Goal: Task Accomplishment & Management: Manage account settings

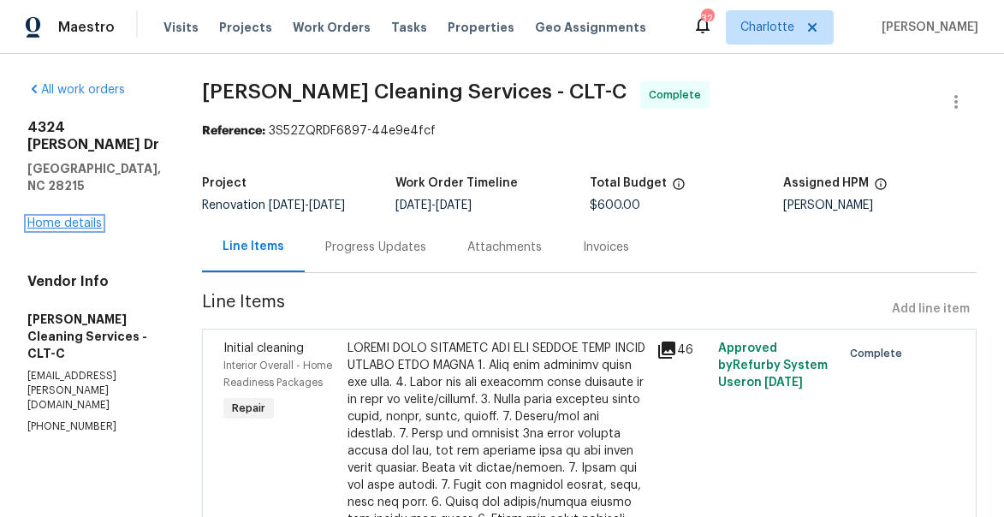
click at [69, 229] on link "Home details" at bounding box center [64, 223] width 74 height 12
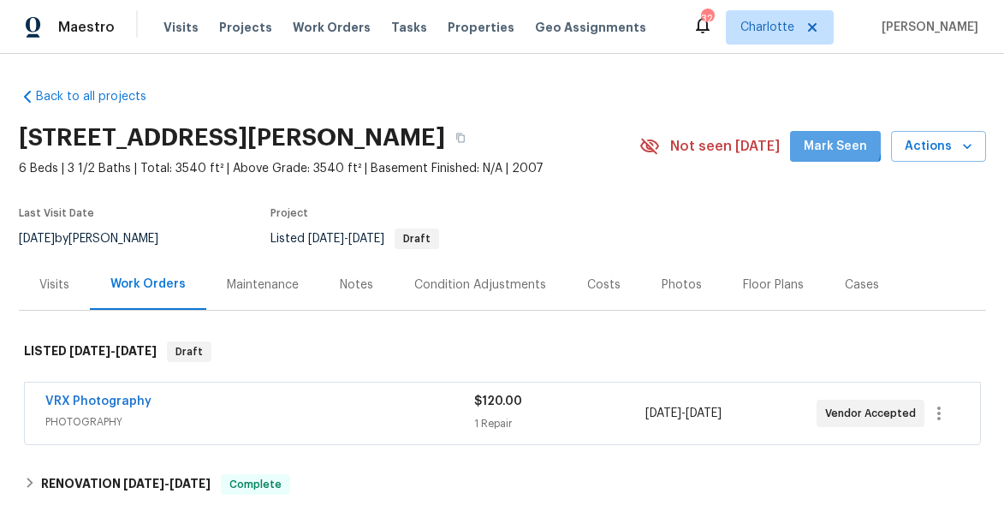
click at [836, 143] on span "Mark Seen" at bounding box center [835, 146] width 63 height 21
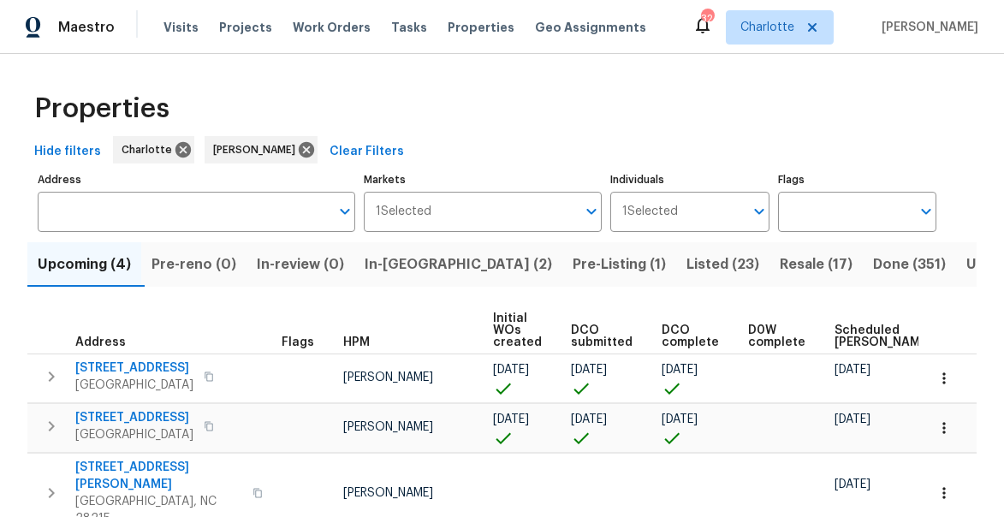
scroll to position [0, 128]
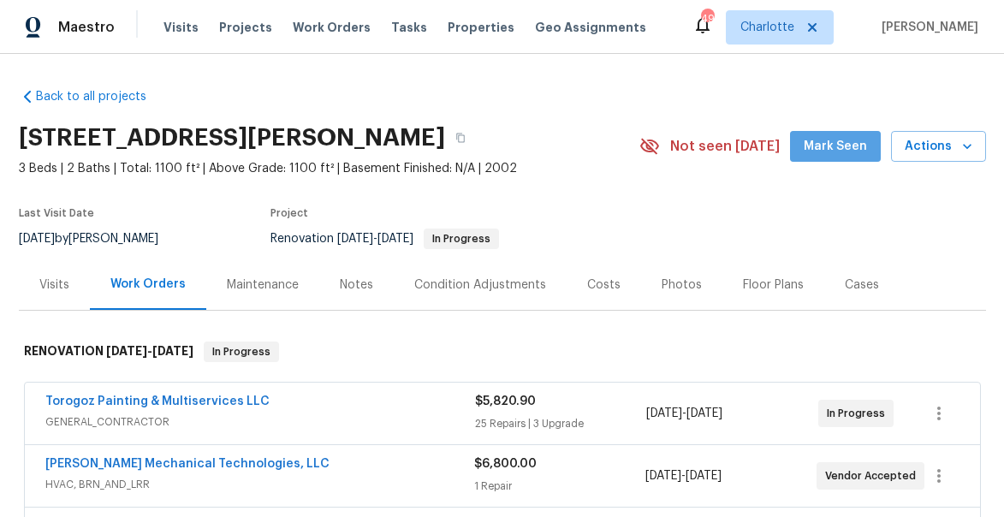
click at [847, 146] on span "Mark Seen" at bounding box center [835, 146] width 63 height 21
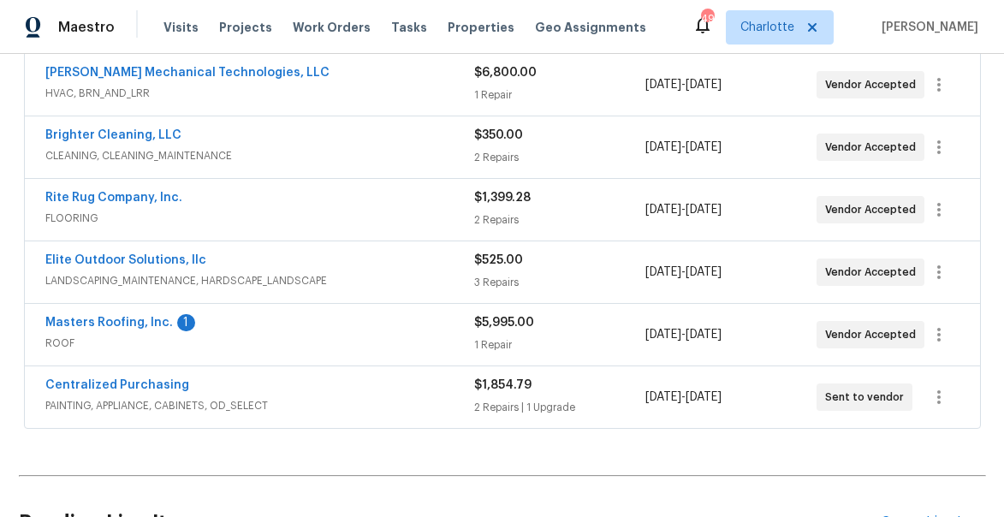
scroll to position [392, 0]
click at [121, 314] on span "Masters Roofing, Inc." at bounding box center [109, 321] width 128 height 17
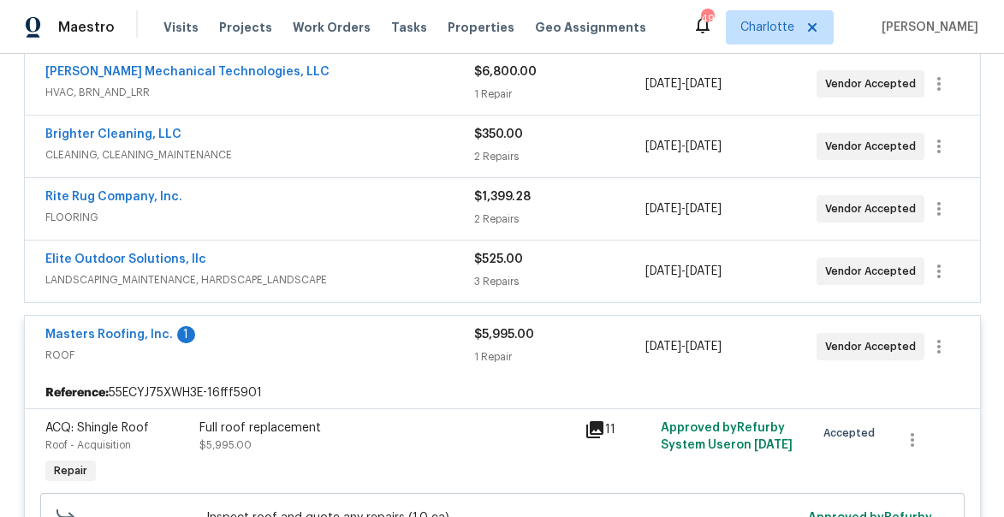
click at [114, 328] on span "Masters Roofing, Inc." at bounding box center [109, 334] width 128 height 17
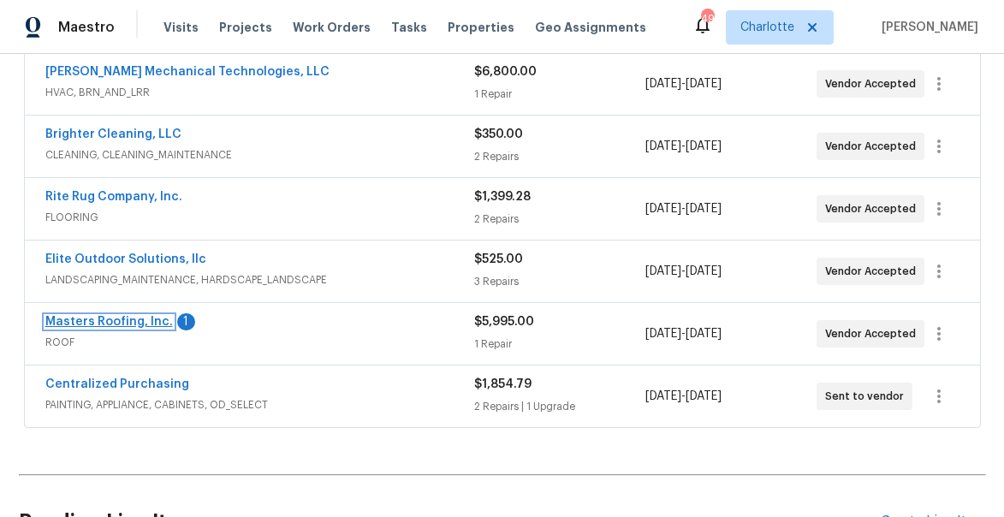
click at [114, 323] on link "Masters Roofing, Inc." at bounding box center [109, 322] width 128 height 12
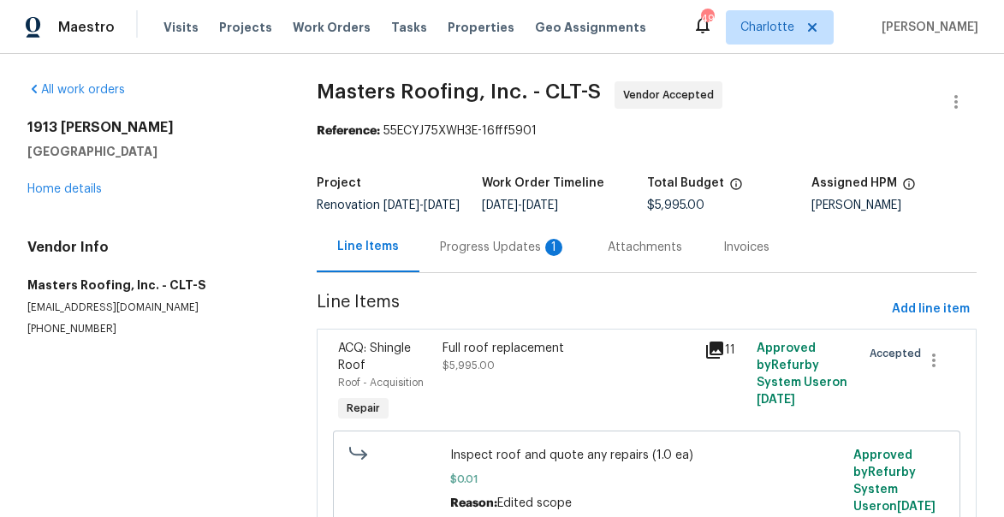
click at [474, 256] on div "Progress Updates 1" at bounding box center [503, 247] width 127 height 17
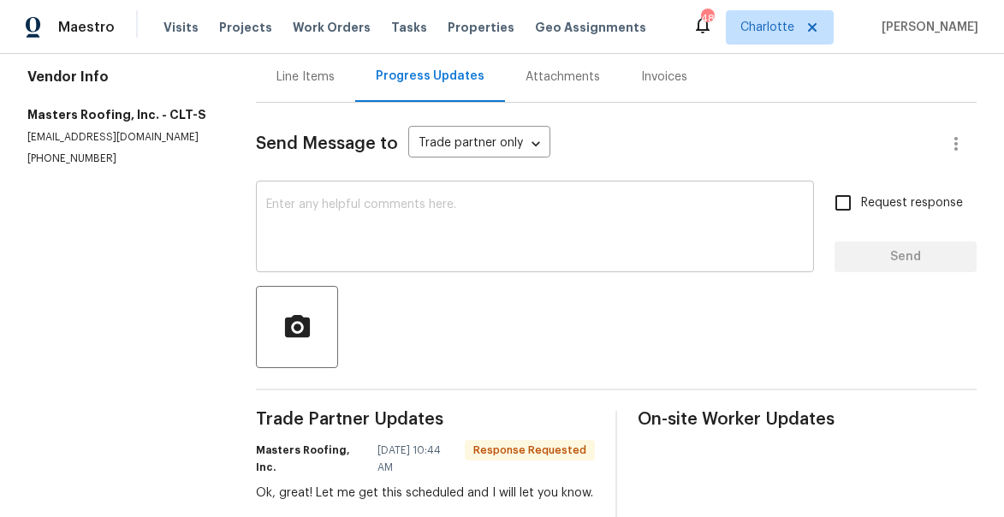
scroll to position [183, 0]
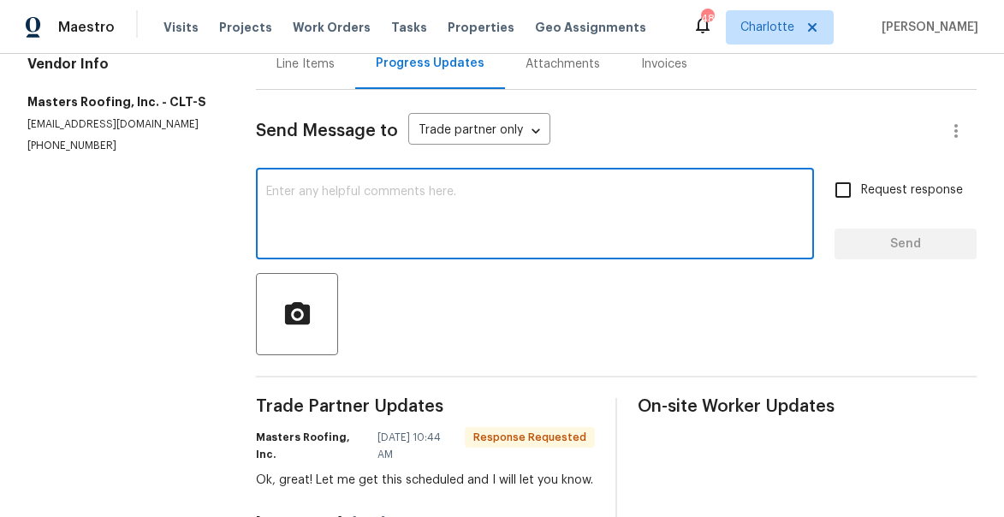
click at [450, 224] on textarea at bounding box center [535, 216] width 538 height 60
type textarea "thx"
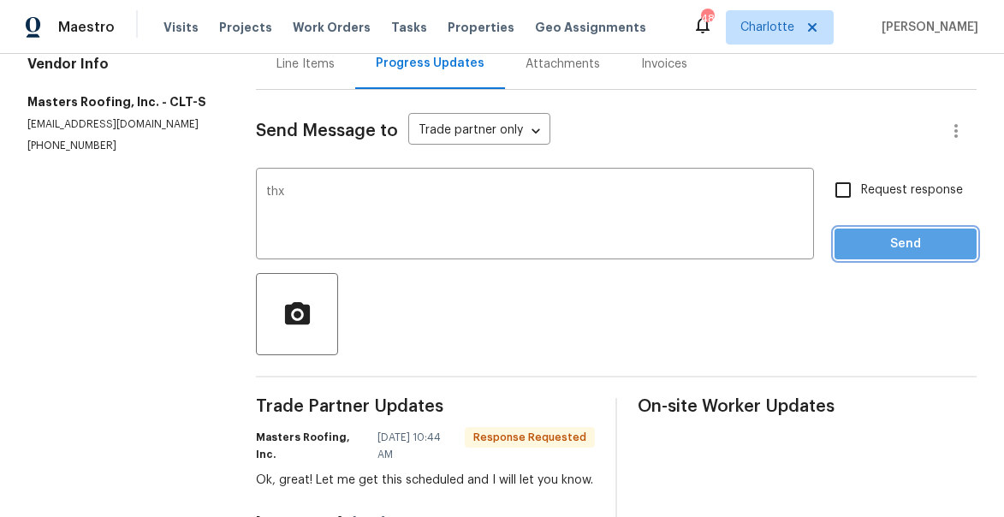
click at [901, 255] on span "Send" at bounding box center [905, 244] width 115 height 21
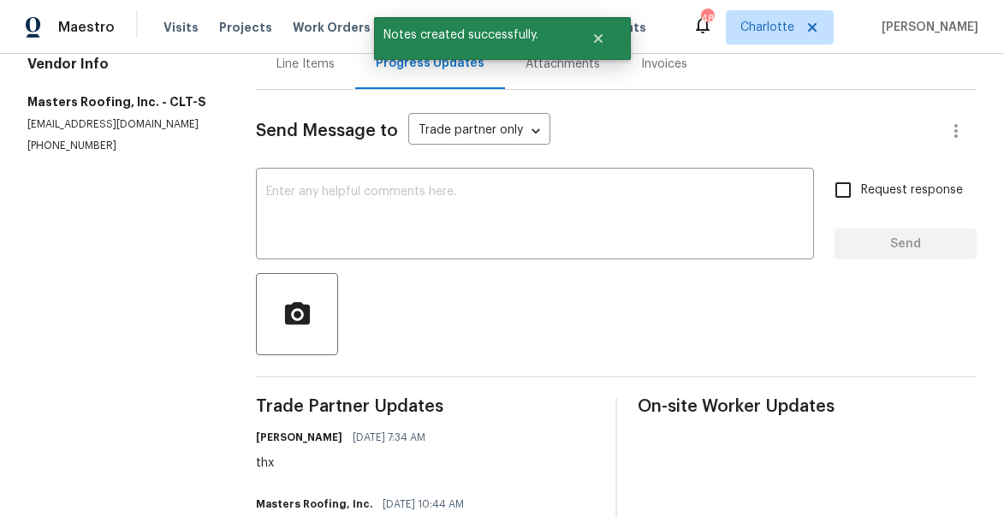
scroll to position [0, 0]
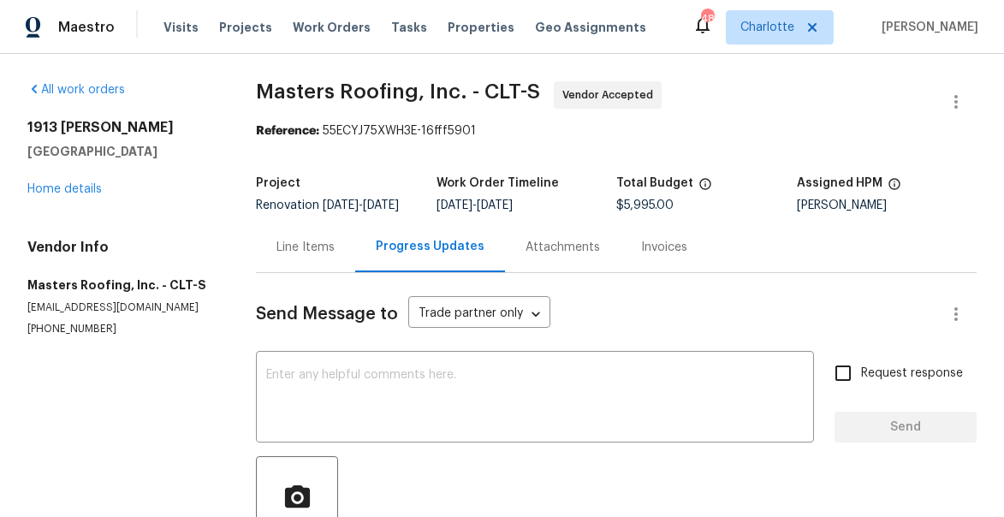
click at [80, 179] on div "1913 Nigel Ct Charlotte, NC 28213 Home details" at bounding box center [120, 158] width 187 height 79
click at [80, 187] on link "Home details" at bounding box center [64, 189] width 74 height 12
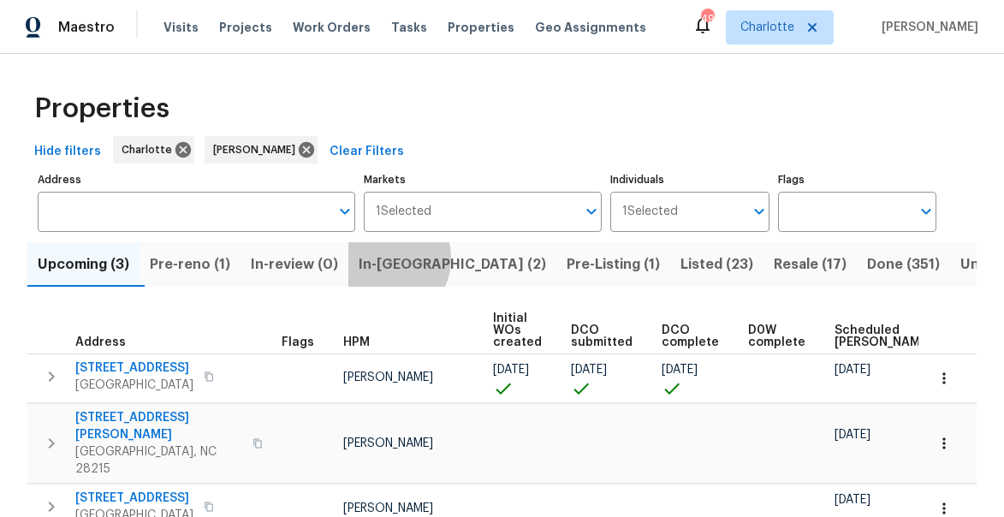
click at [391, 259] on span "In-[GEOGRAPHIC_DATA] (2)" at bounding box center [452, 265] width 187 height 24
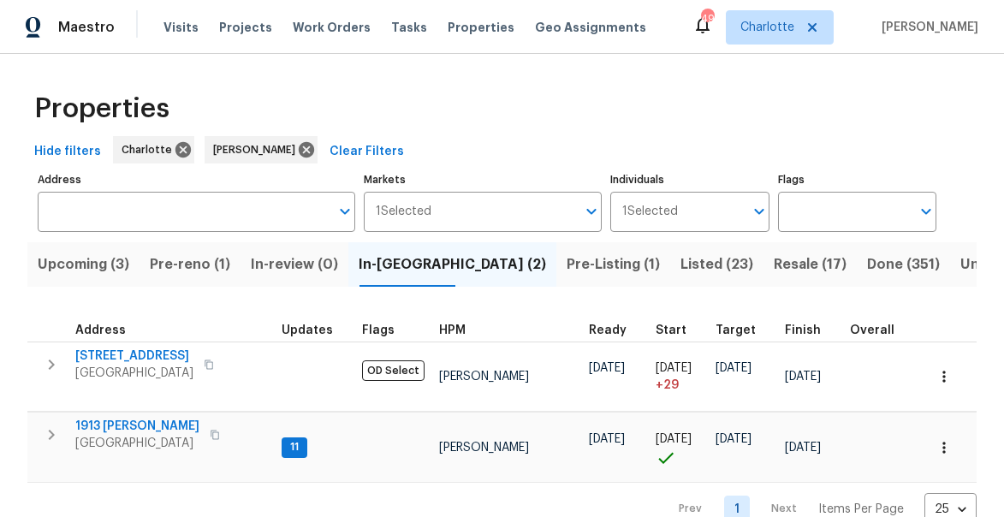
scroll to position [36, 0]
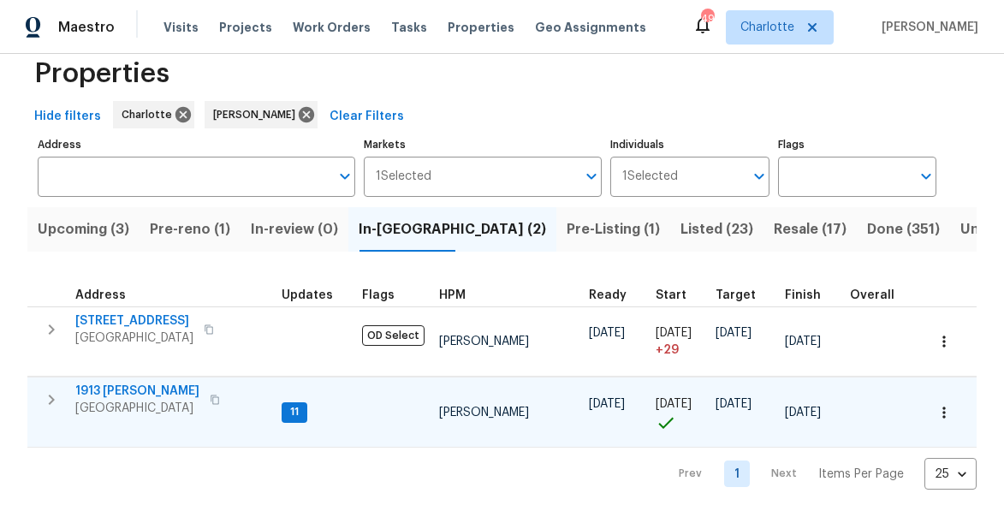
click at [54, 393] on icon "button" at bounding box center [51, 399] width 21 height 21
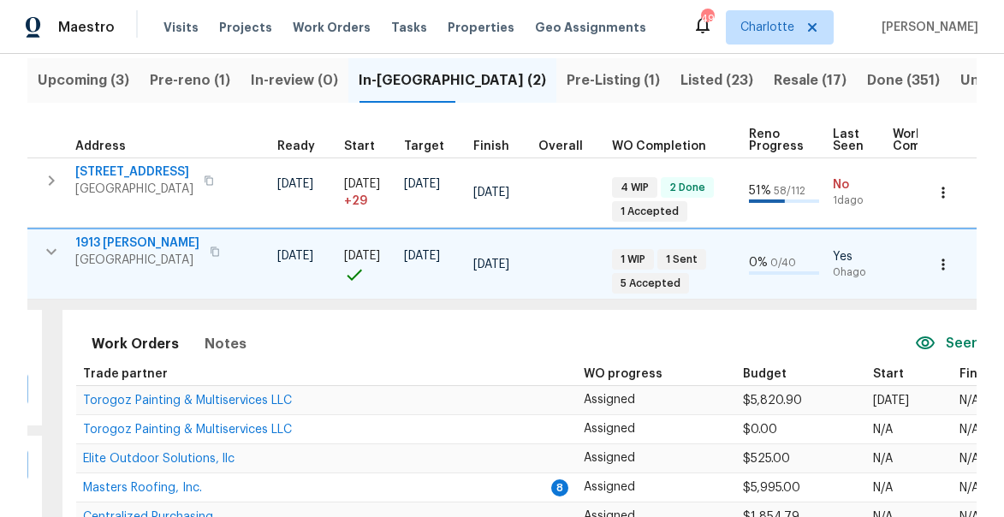
scroll to position [0, 0]
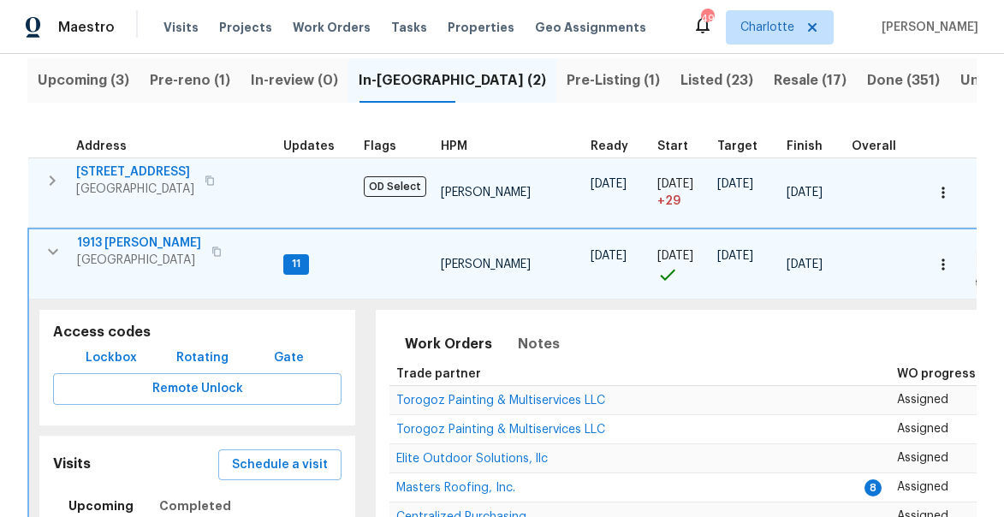
click at [45, 185] on icon "button" at bounding box center [52, 180] width 21 height 21
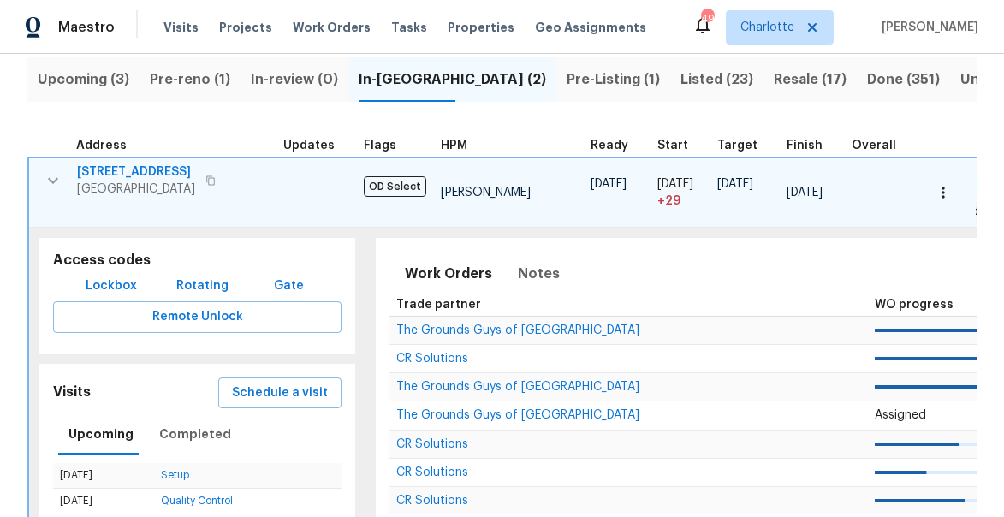
scroll to position [0, 525]
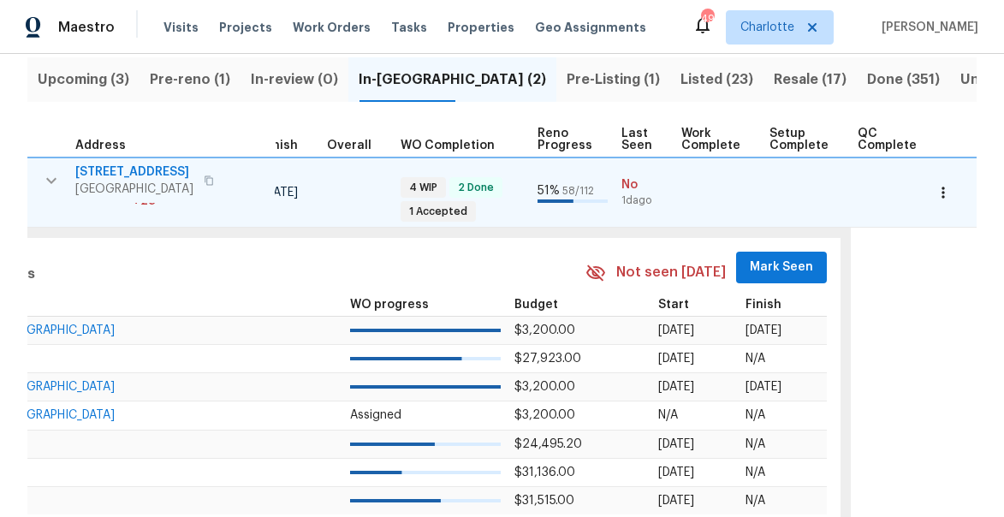
click at [783, 263] on span "Mark Seen" at bounding box center [781, 267] width 63 height 21
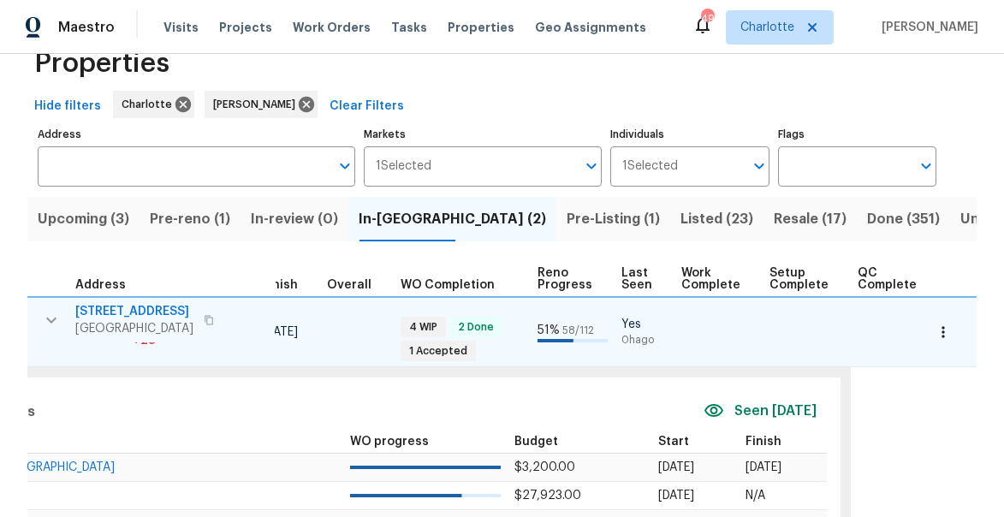
scroll to position [4, 0]
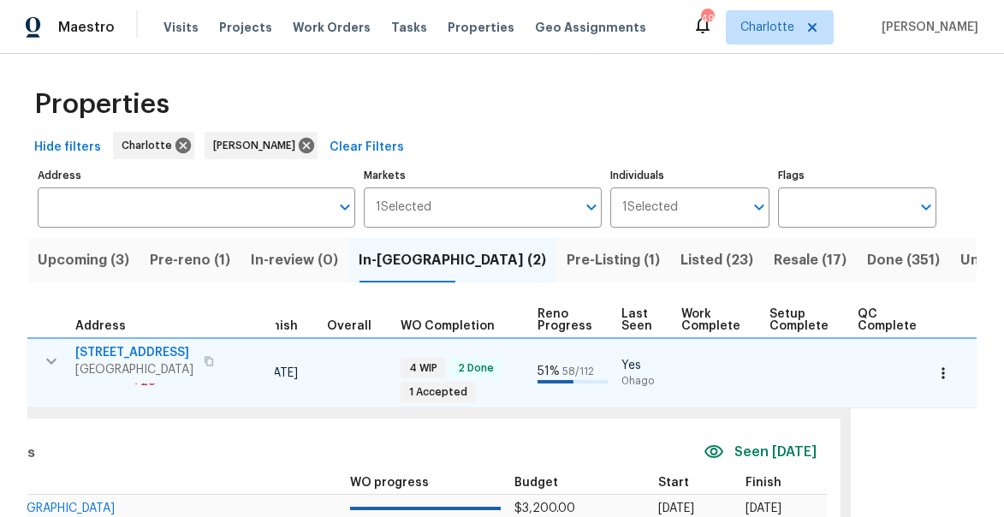
click at [55, 368] on icon "button" at bounding box center [51, 361] width 21 height 21
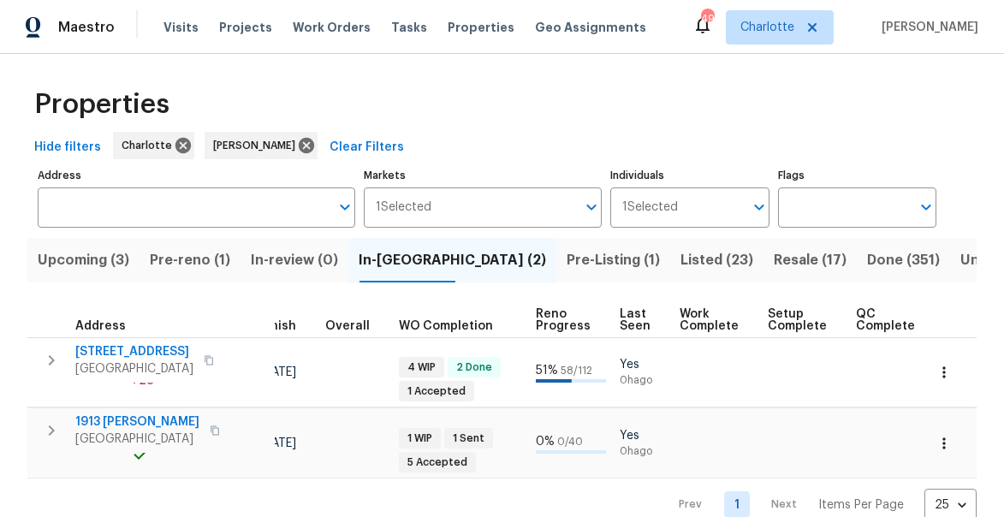
scroll to position [0, 521]
click at [199, 260] on span "Pre-reno (1)" at bounding box center [190, 260] width 80 height 24
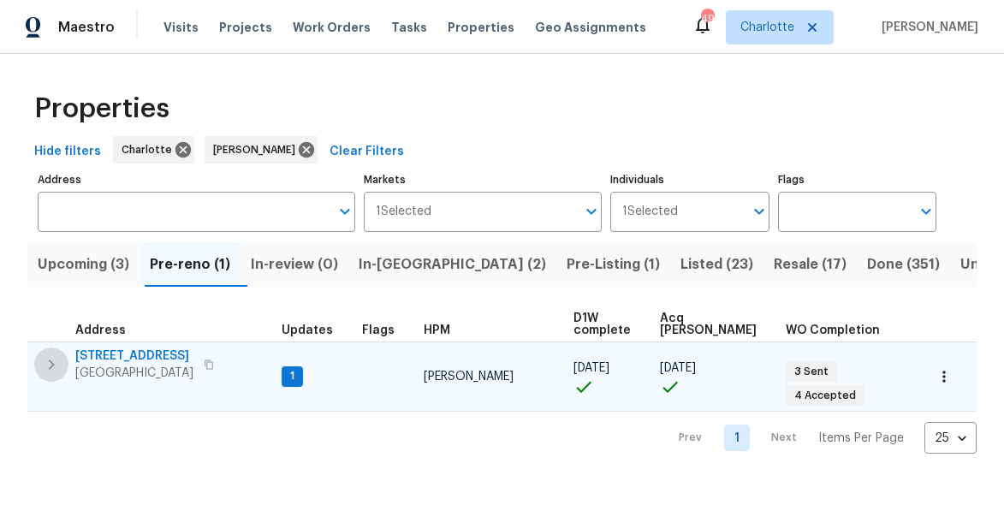
click at [58, 362] on icon "button" at bounding box center [51, 364] width 21 height 21
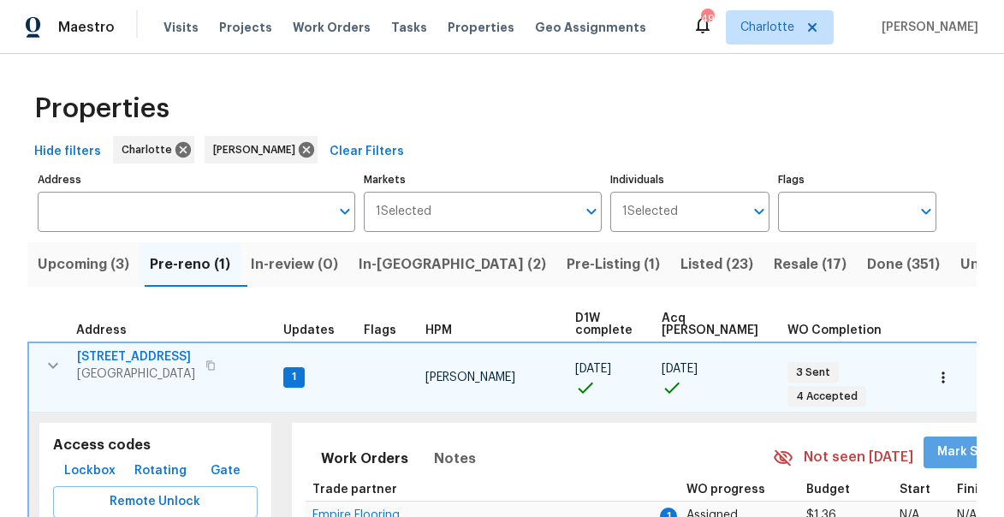
click at [937, 451] on span "Mark Seen" at bounding box center [968, 452] width 63 height 21
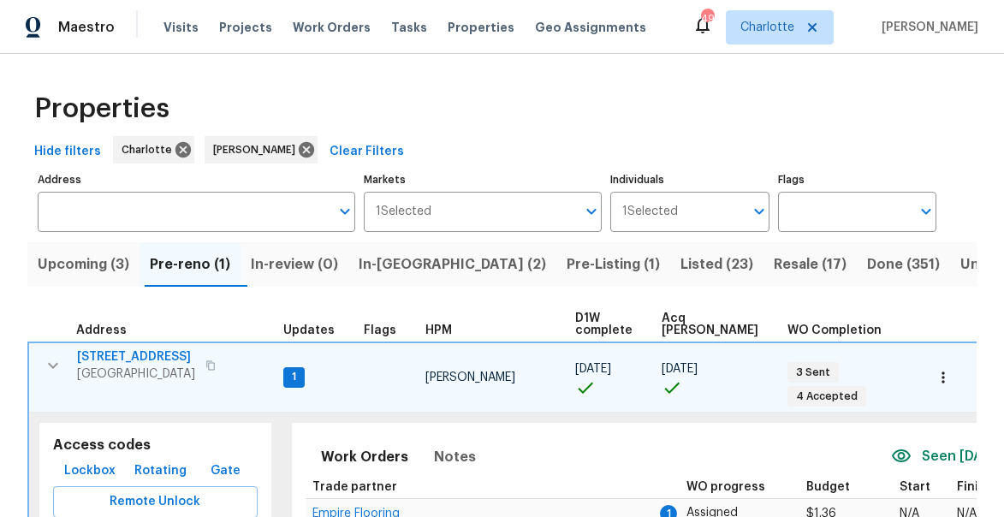
click at [59, 259] on span "Upcoming (3)" at bounding box center [84, 265] width 92 height 24
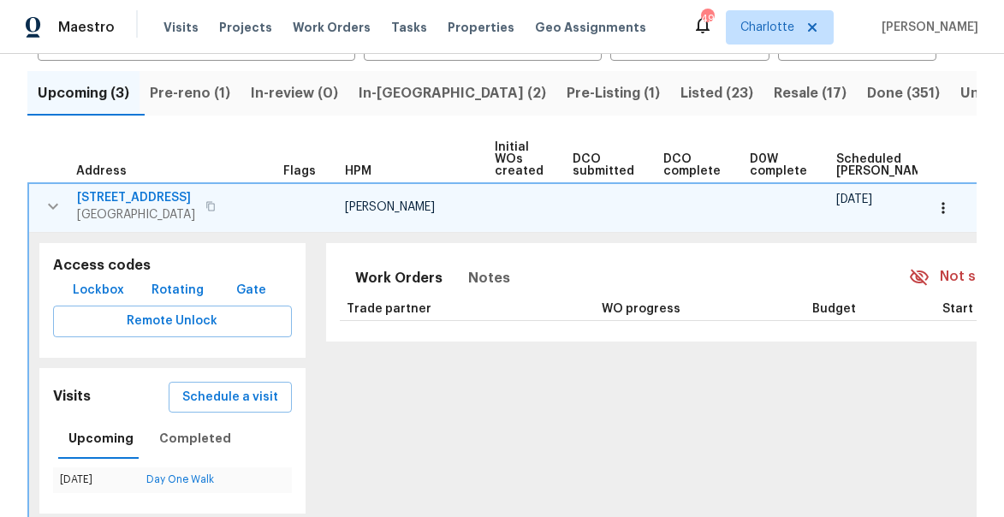
scroll to position [176, 0]
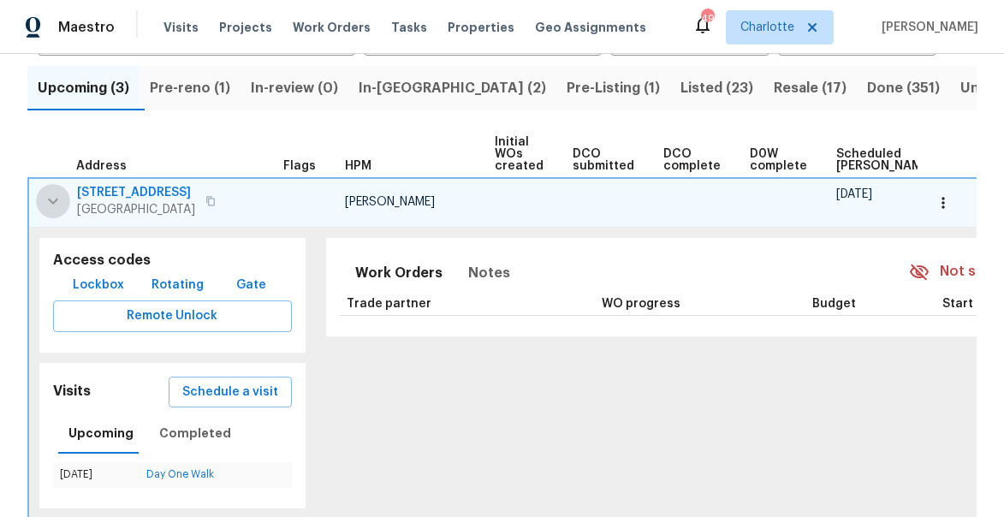
click at [58, 193] on icon "button" at bounding box center [53, 201] width 21 height 21
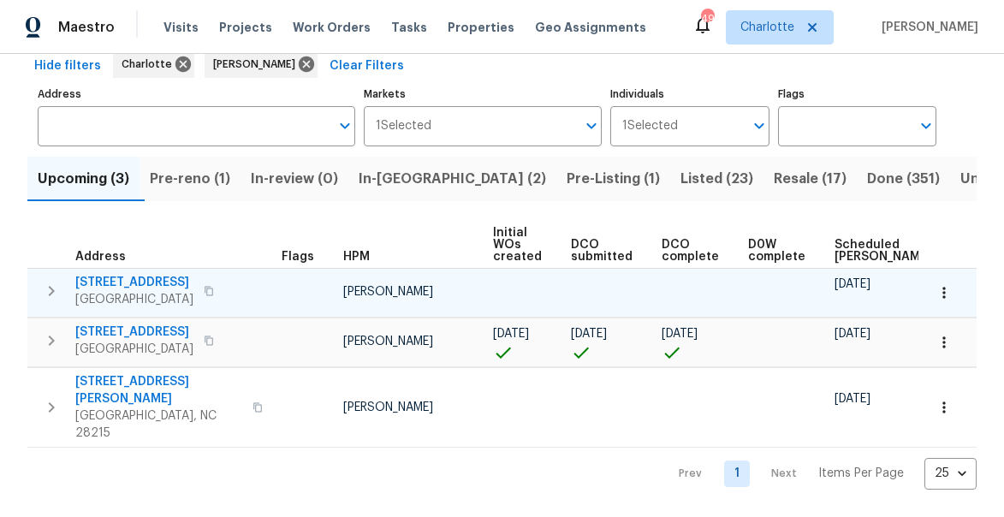
scroll to position [55, 0]
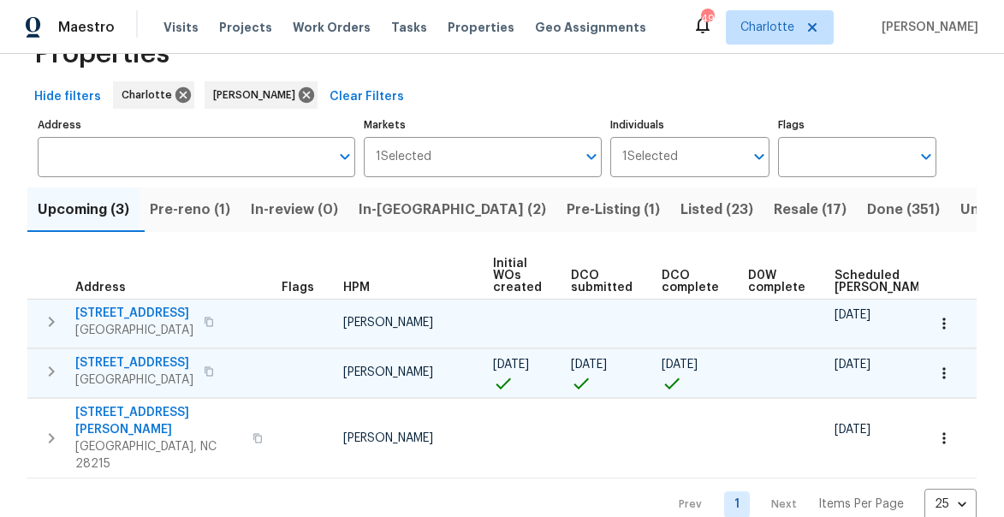
click at [68, 383] on td "349 Wakefield Dr Apt A Charlotte, NC 28209" at bounding box center [150, 371] width 247 height 45
click at [46, 377] on icon "button" at bounding box center [51, 371] width 21 height 21
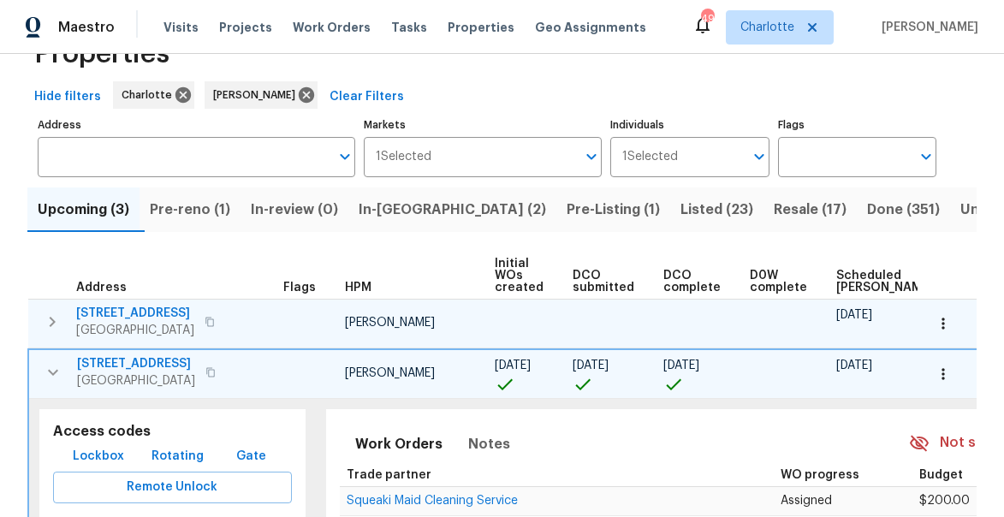
scroll to position [0, 142]
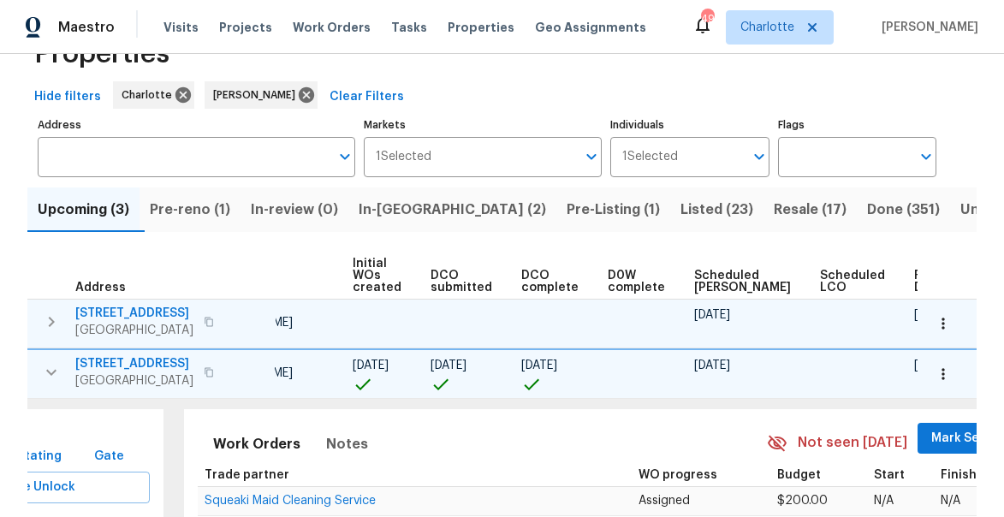
click at [931, 435] on span "Mark Seen" at bounding box center [962, 438] width 63 height 21
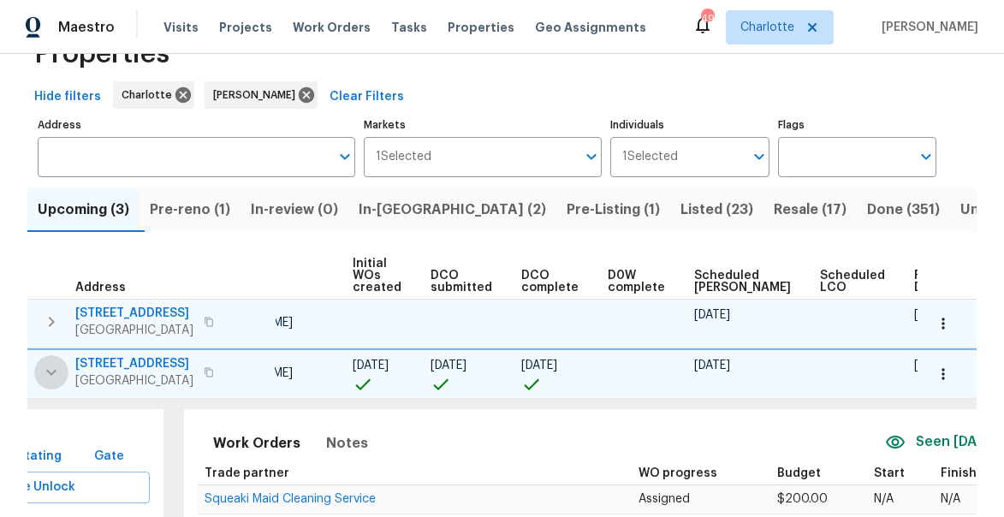
click at [47, 377] on icon "button" at bounding box center [51, 372] width 21 height 21
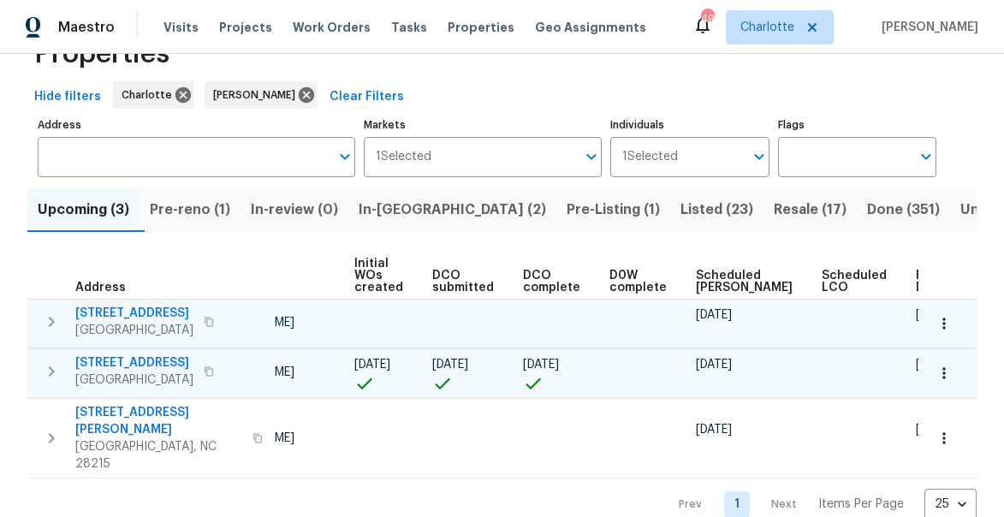
click at [774, 211] on span "Resale (17)" at bounding box center [810, 210] width 73 height 24
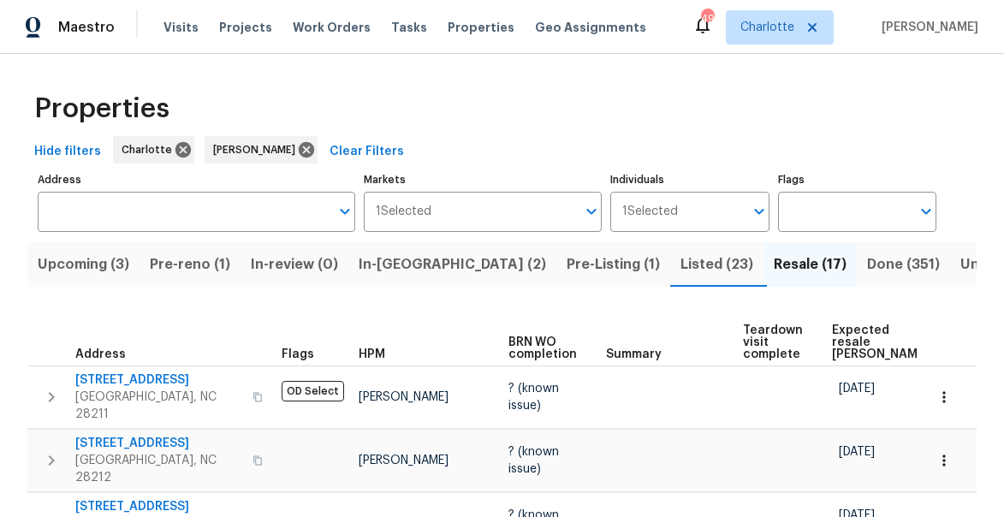
click at [839, 330] on span "Expected resale COE" at bounding box center [880, 342] width 97 height 36
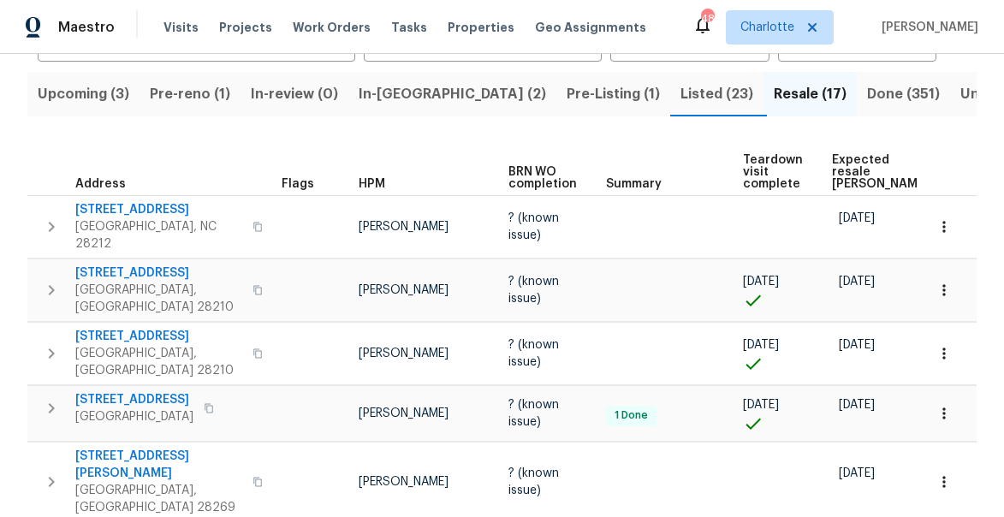
scroll to position [146, 0]
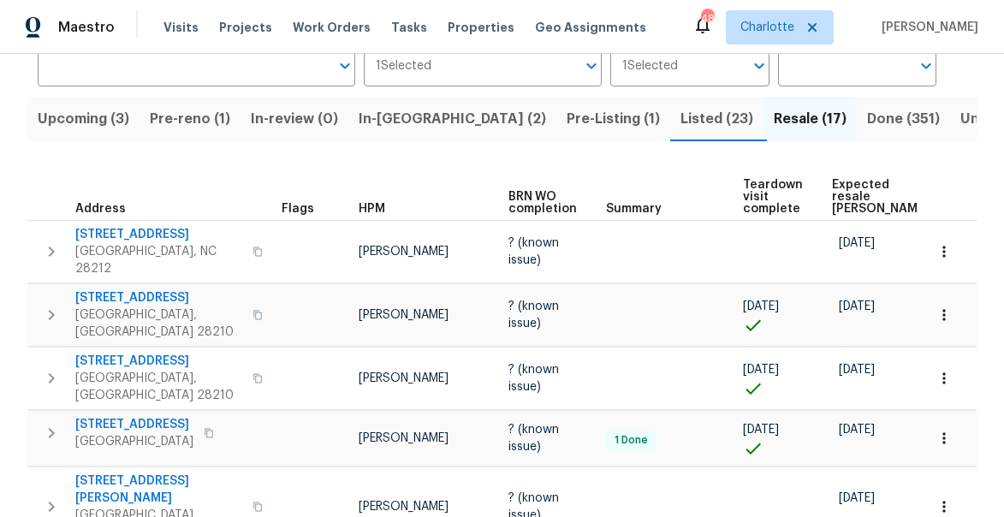
click at [837, 204] on span "Expected resale COE" at bounding box center [880, 197] width 97 height 36
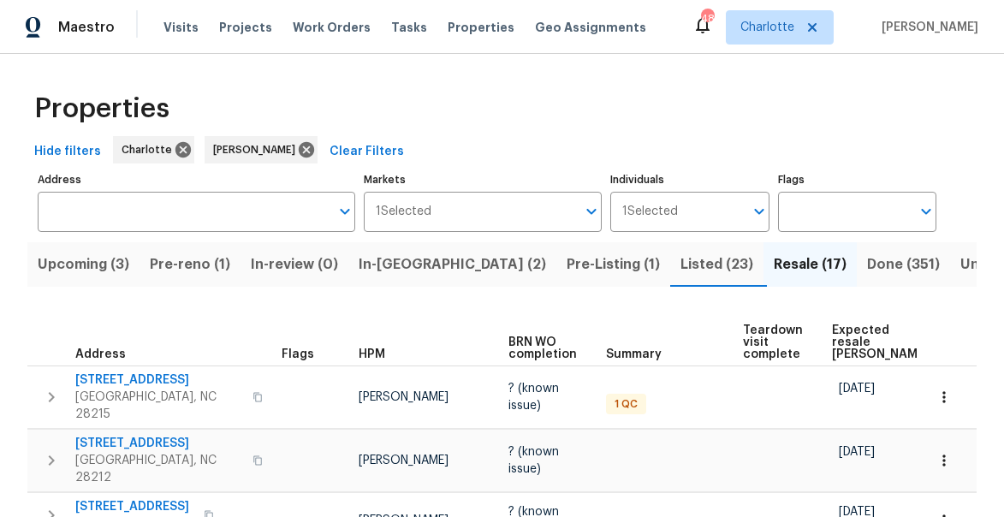
click at [849, 336] on span "Expected resale COE" at bounding box center [880, 342] width 97 height 36
click at [832, 330] on span "Expected resale COE" at bounding box center [880, 342] width 97 height 36
click at [195, 264] on span "Pre-reno (1)" at bounding box center [190, 265] width 80 height 24
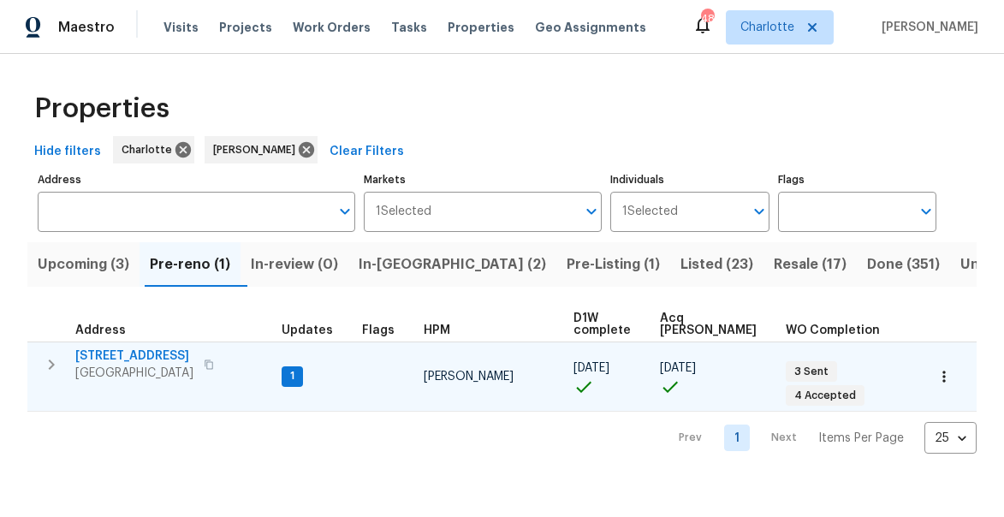
click at [121, 360] on span "5542 Santeelah Ct" at bounding box center [134, 356] width 118 height 17
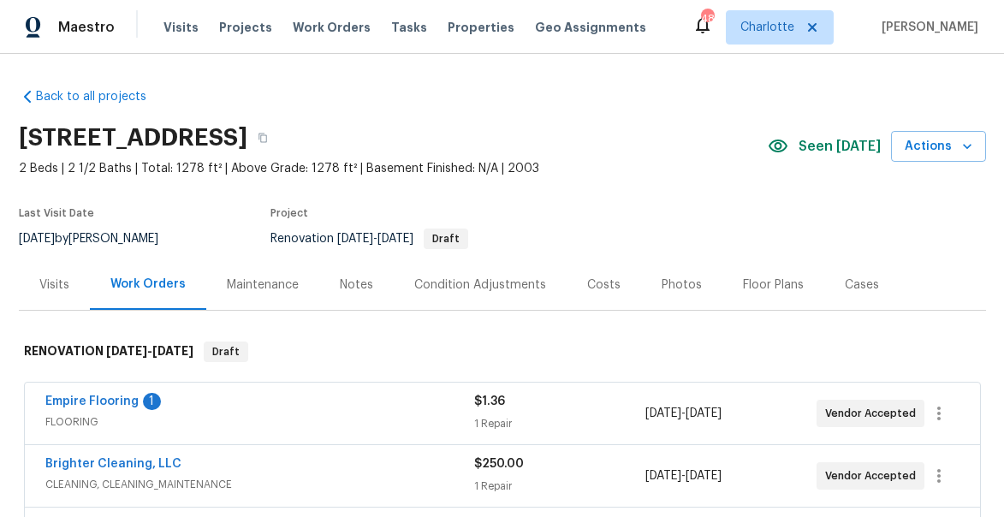
scroll to position [89, 0]
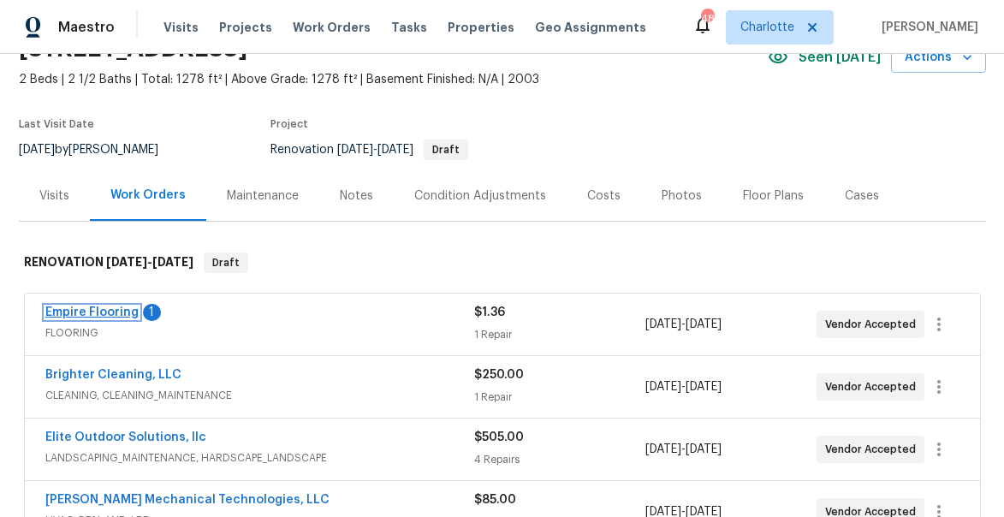
click at [82, 312] on link "Empire Flooring" at bounding box center [91, 312] width 93 height 12
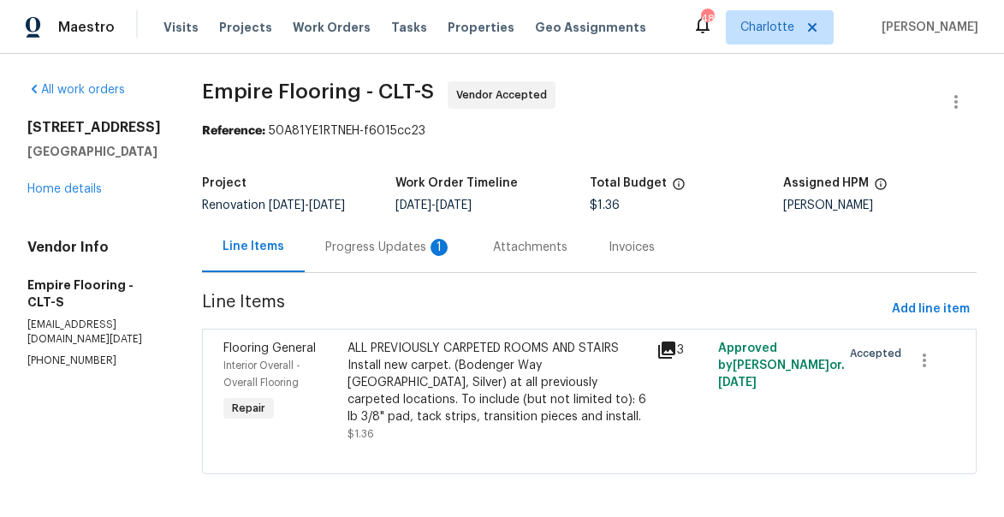
click at [367, 256] on div "Progress Updates 1" at bounding box center [388, 247] width 127 height 17
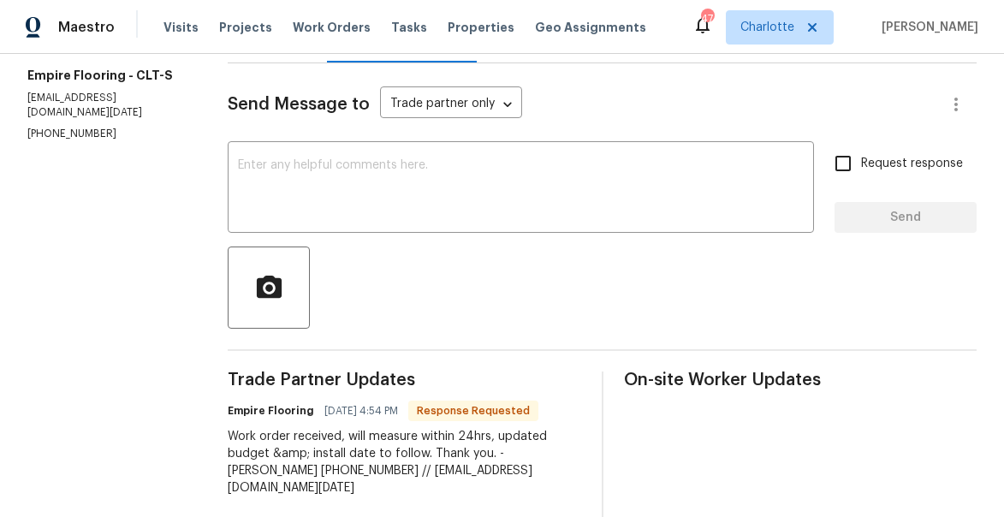
scroll to position [218, 0]
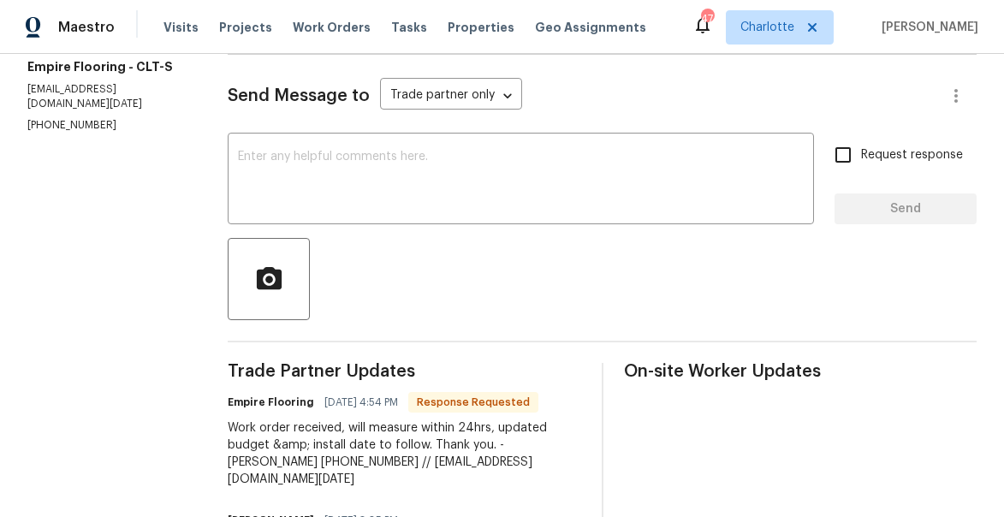
click at [367, 259] on div at bounding box center [602, 279] width 749 height 82
click at [347, 211] on textarea at bounding box center [521, 181] width 566 height 60
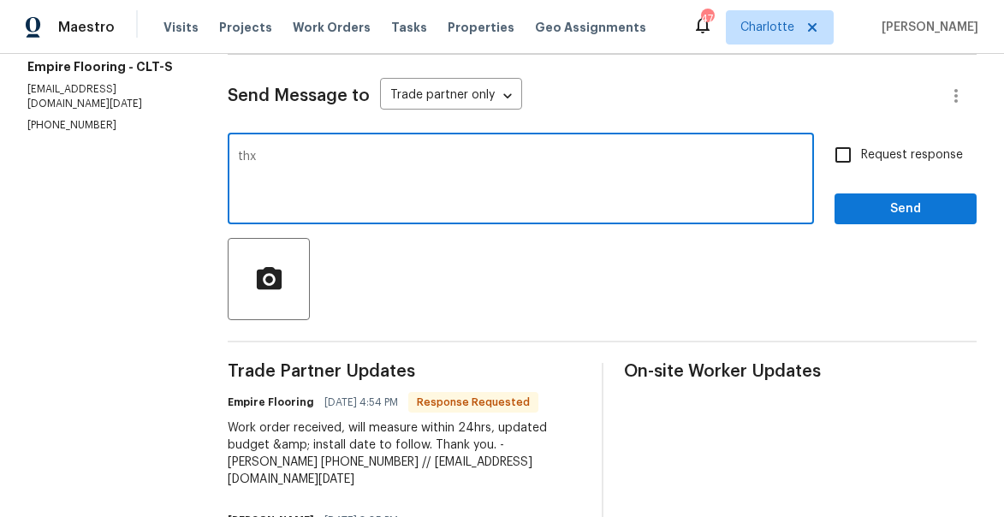
type textarea "thx"
click at [915, 218] on span "Send" at bounding box center [905, 209] width 115 height 21
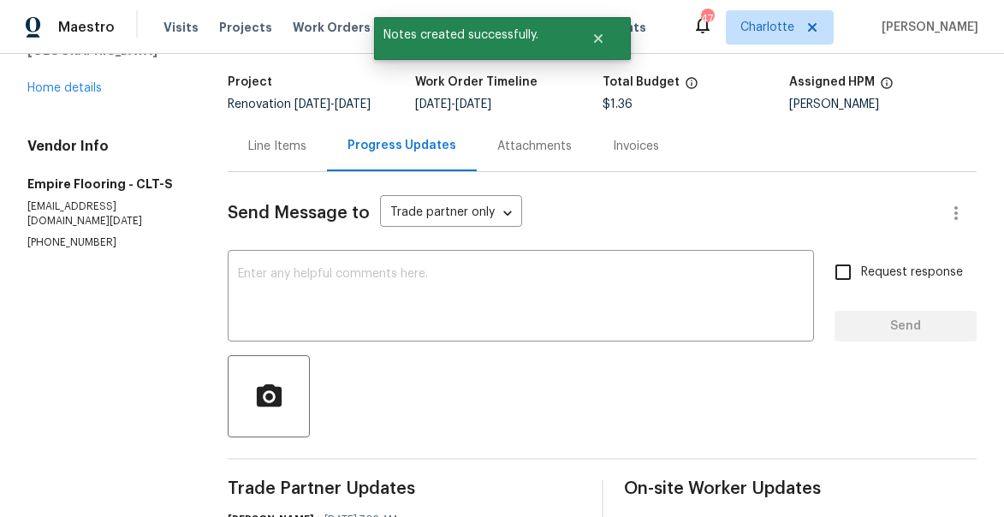
scroll to position [74, 0]
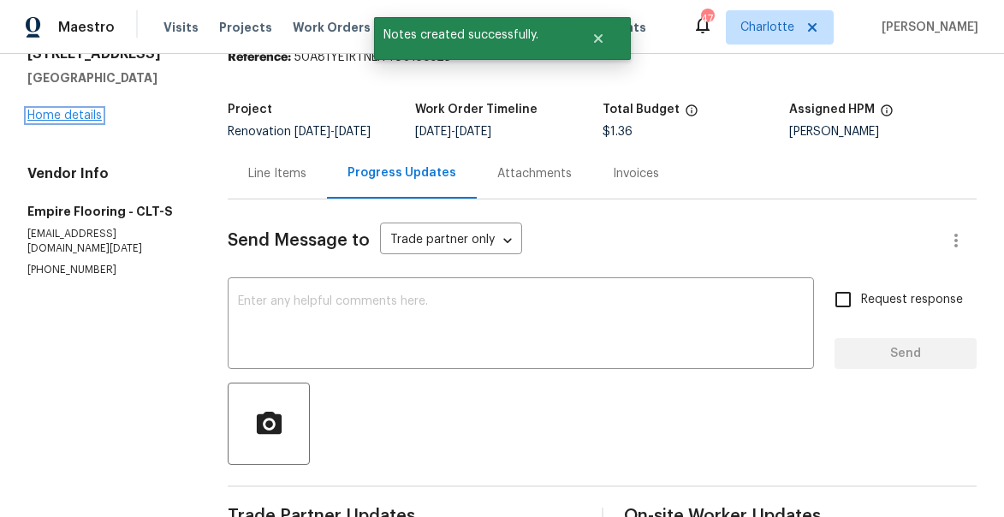
click at [64, 120] on link "Home details" at bounding box center [64, 116] width 74 height 12
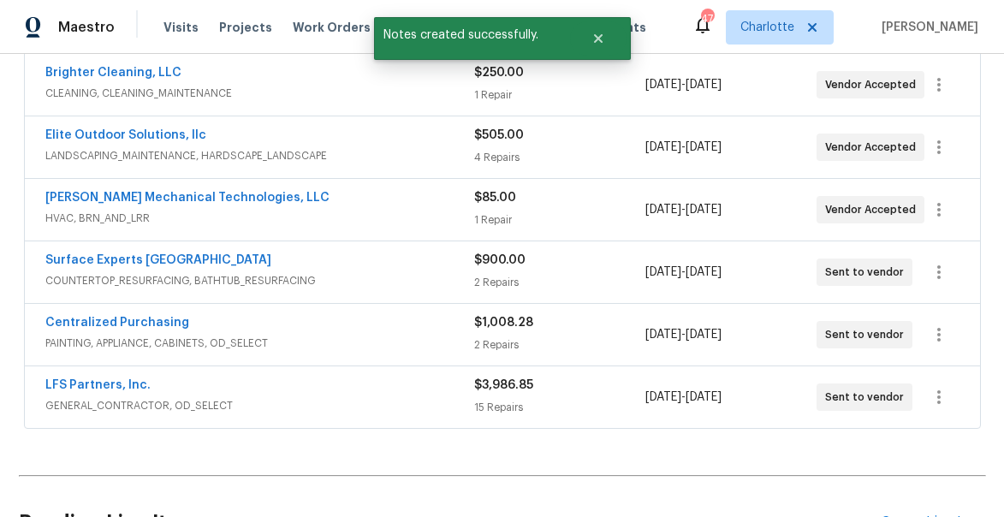
scroll to position [396, 0]
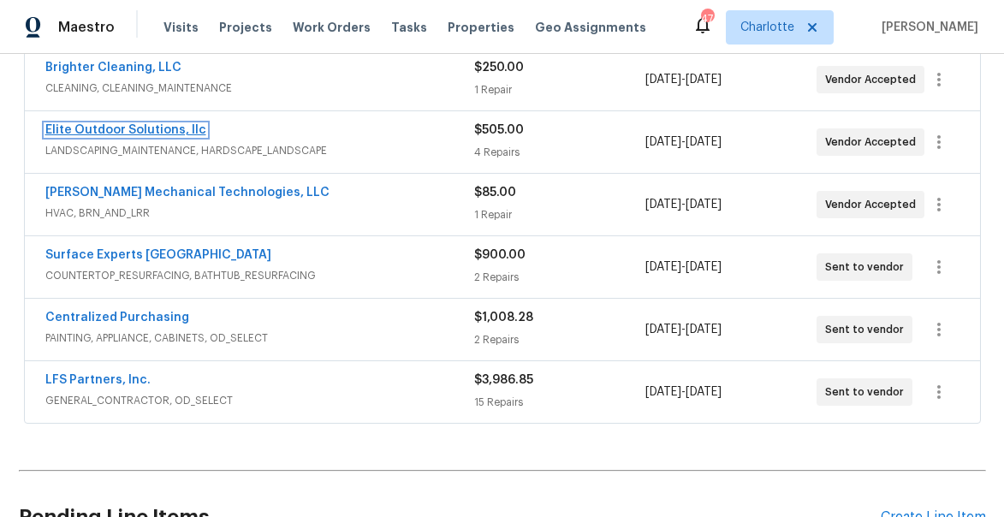
click at [139, 125] on link "Elite Outdoor Solutions, llc" at bounding box center [125, 130] width 161 height 12
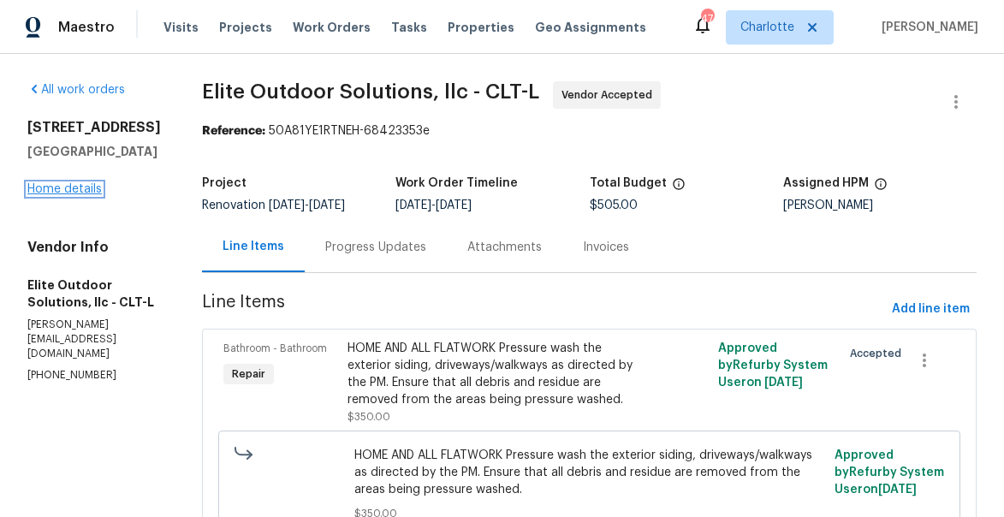
click at [74, 195] on link "Home details" at bounding box center [64, 189] width 74 height 12
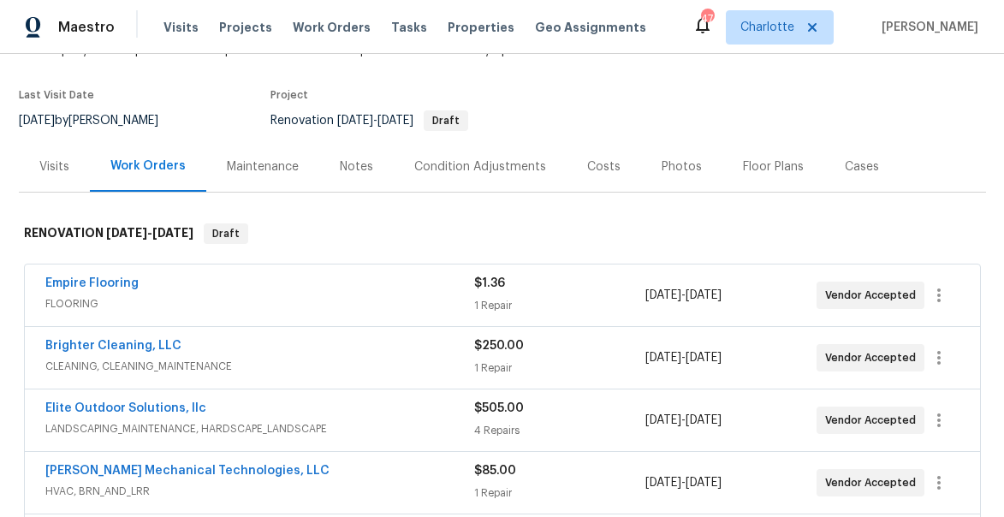
scroll to position [135, 0]
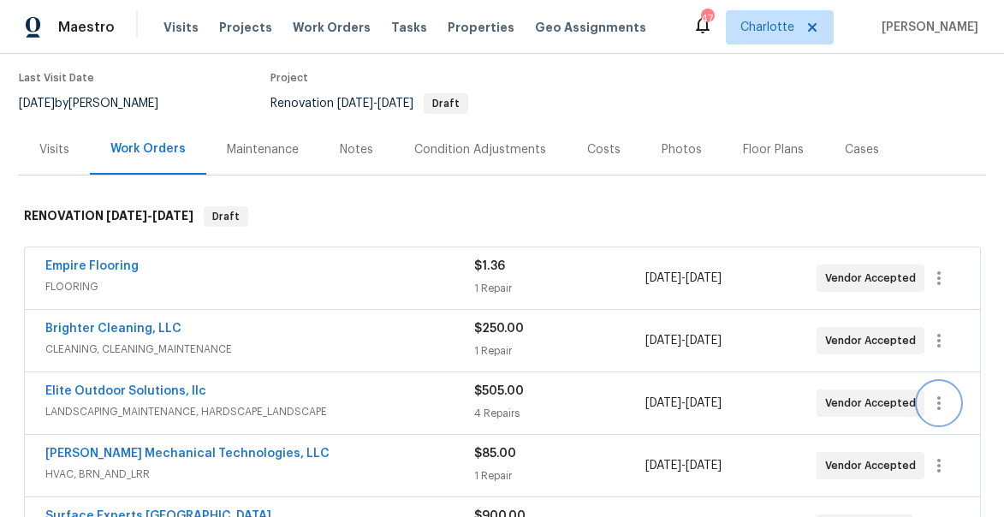
click at [938, 407] on icon "button" at bounding box center [938, 403] width 3 height 14
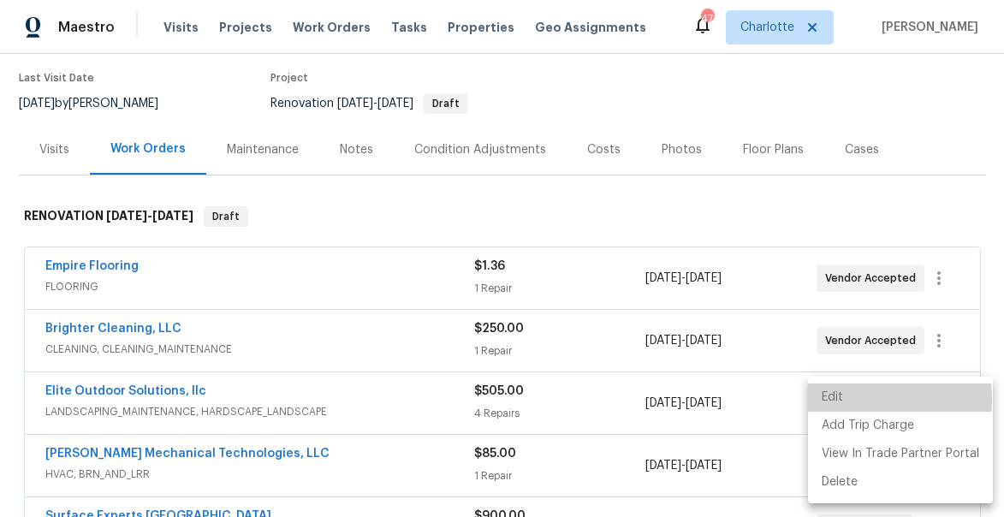
click at [865, 398] on li "Edit" at bounding box center [900, 397] width 185 height 28
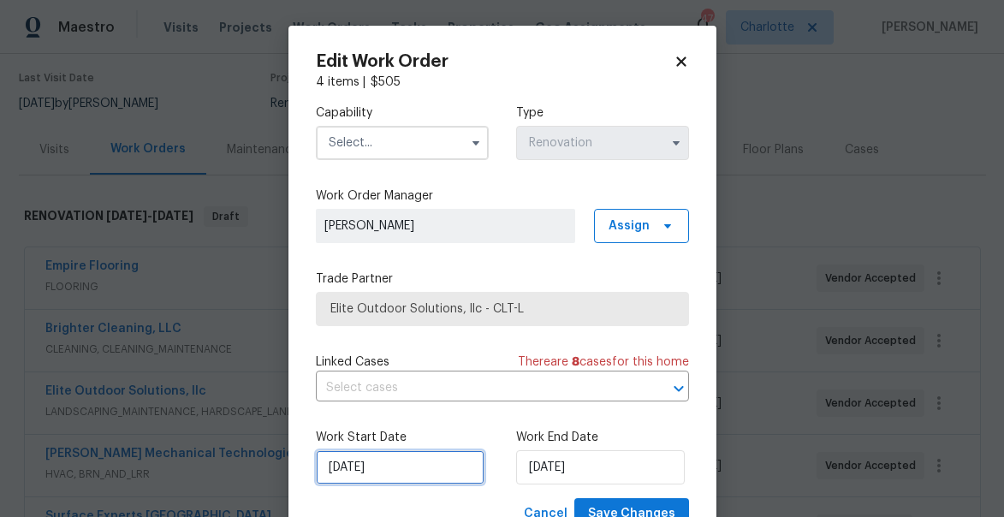
click at [410, 461] on input "9/16/2025" at bounding box center [400, 467] width 169 height 34
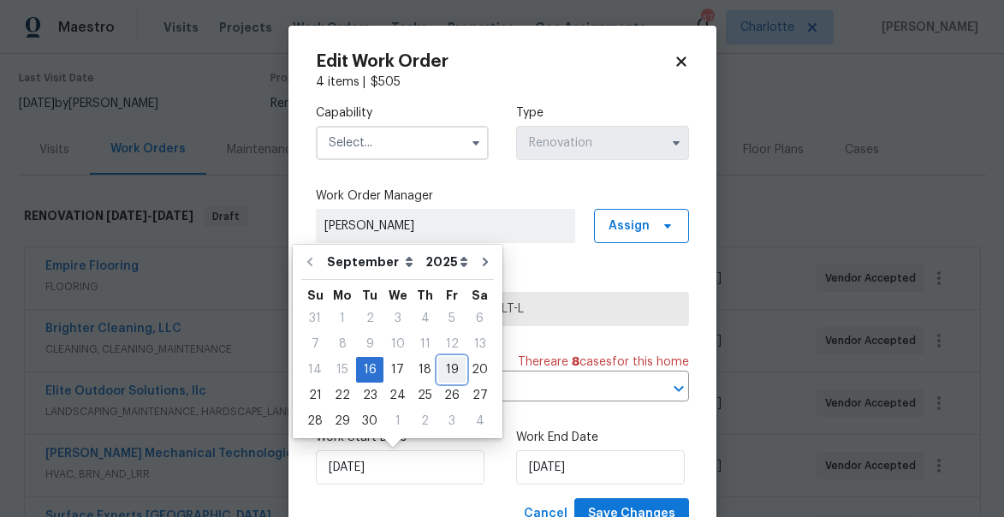
click at [444, 368] on div "19" at bounding box center [451, 370] width 27 height 24
type input "9/19/2025"
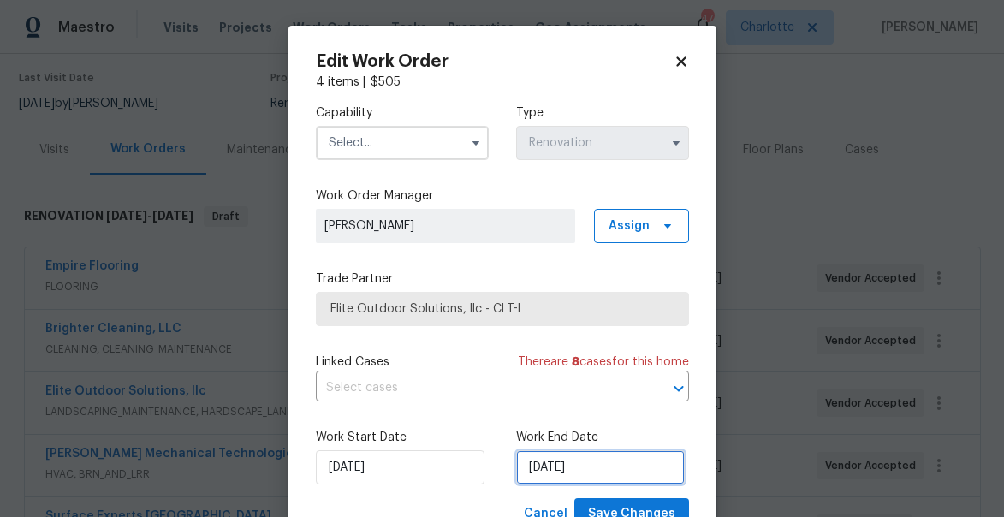
click at [633, 467] on input "10/24/2025" at bounding box center [600, 467] width 169 height 34
select select "9"
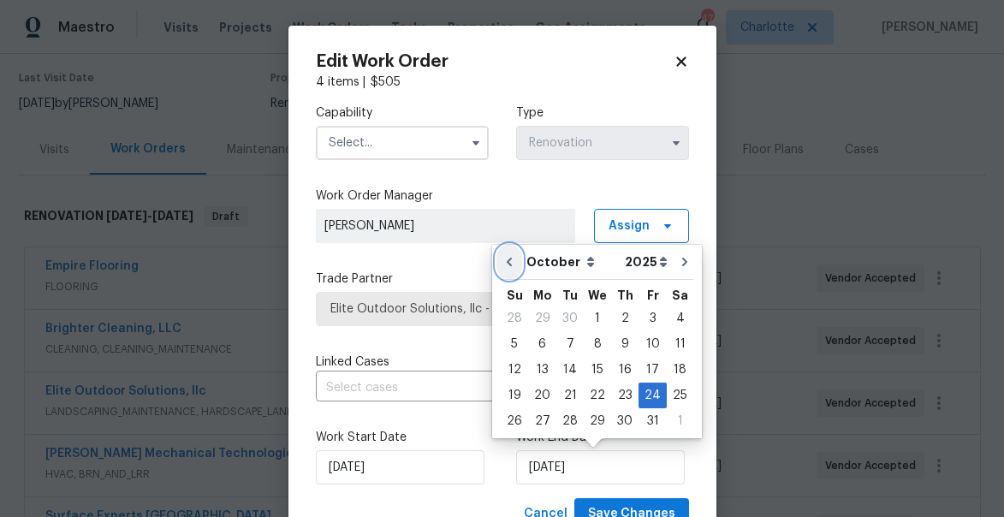
click at [514, 268] on icon "Go to previous month" at bounding box center [509, 262] width 14 height 14
type input "9/24/2025"
select select "8"
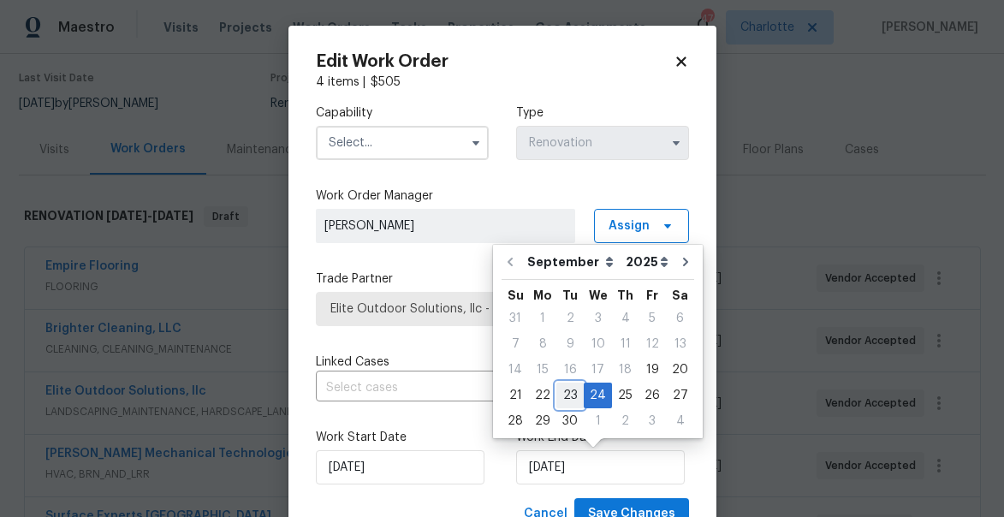
click at [569, 389] on div "23" at bounding box center [569, 395] width 27 height 24
type input "9/23/2025"
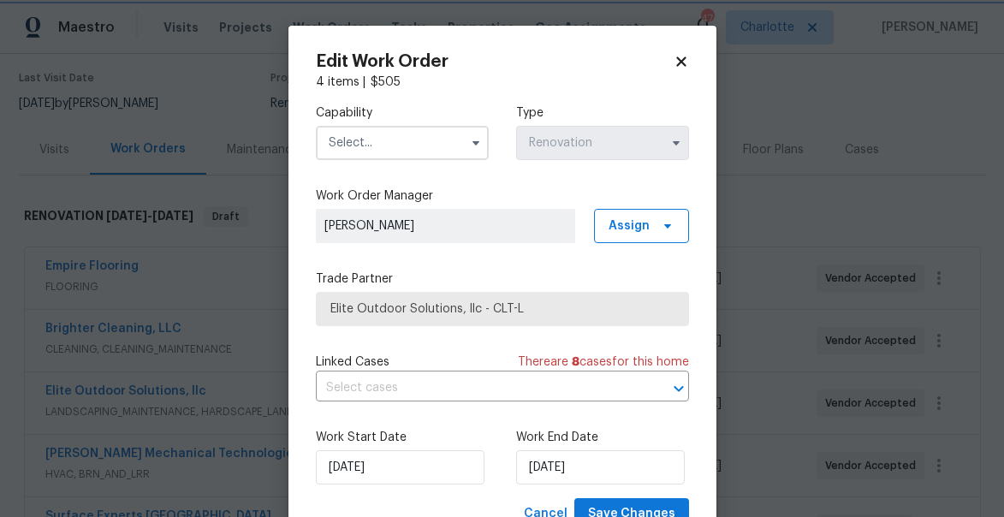
scroll to position [66, 0]
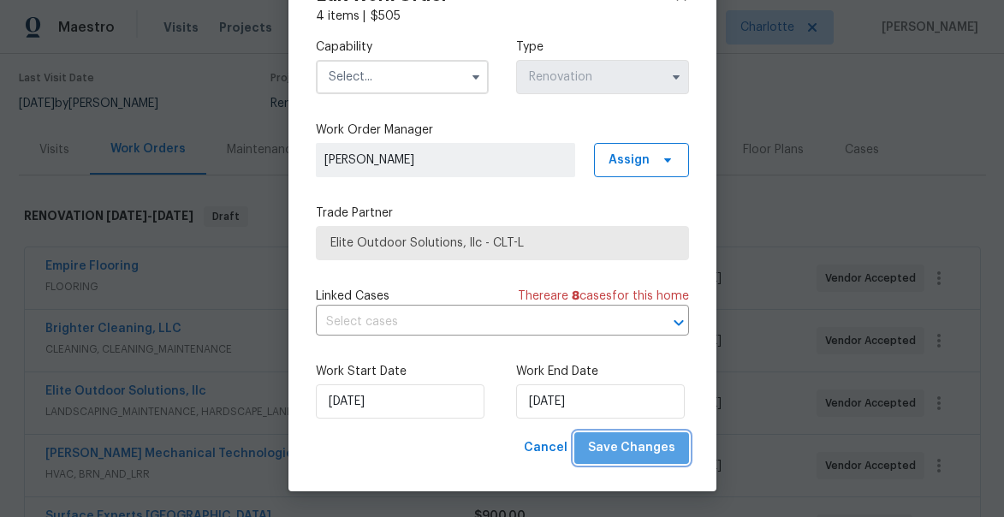
click at [639, 449] on span "Save Changes" at bounding box center [631, 447] width 87 height 21
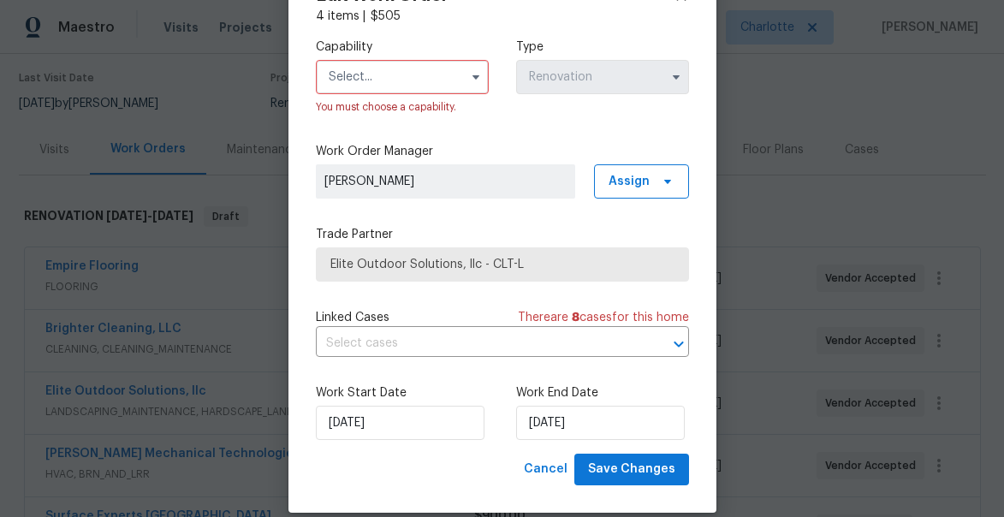
click at [404, 91] on input "text" at bounding box center [402, 77] width 173 height 34
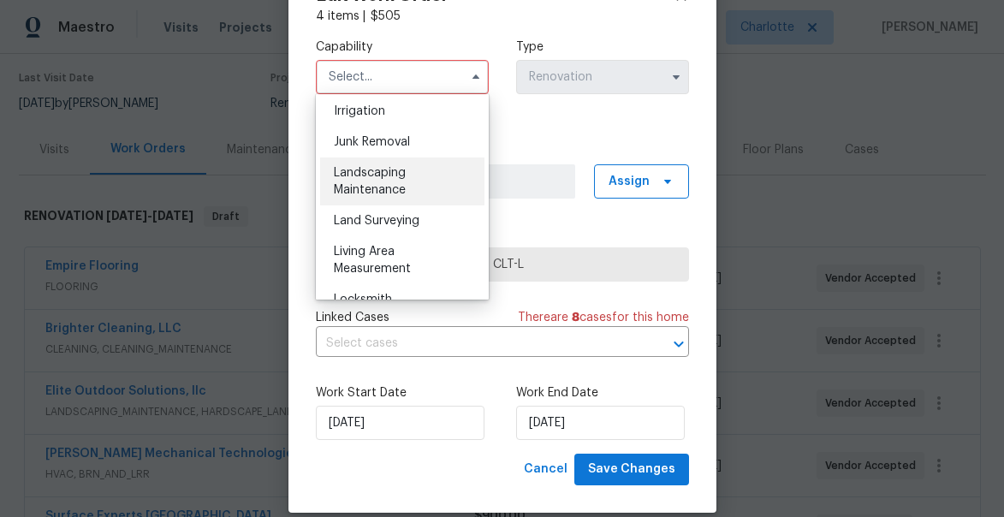
scroll to position [1068, 0]
click at [386, 175] on span "Landscaping Maintenance" at bounding box center [370, 180] width 72 height 29
type input "Landscaping Maintenance"
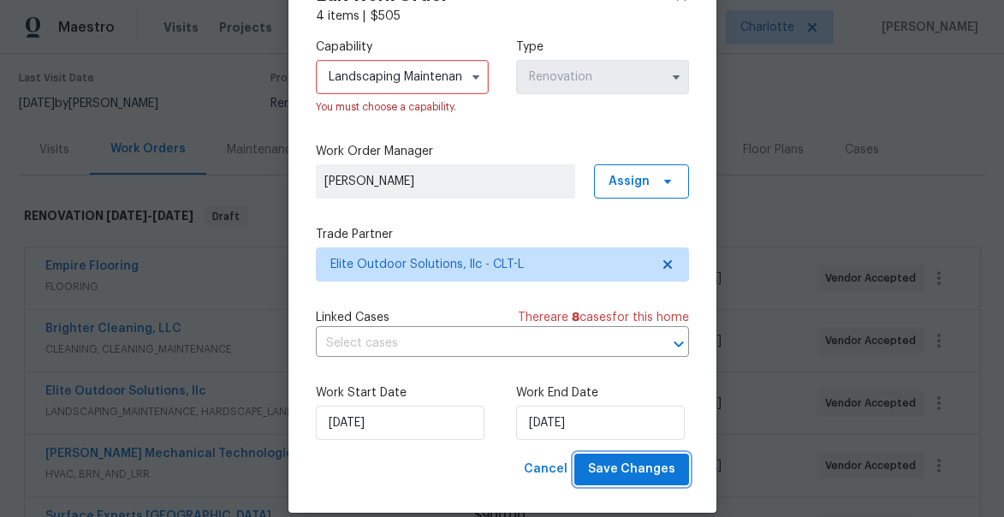
click at [626, 470] on span "Save Changes" at bounding box center [631, 469] width 87 height 21
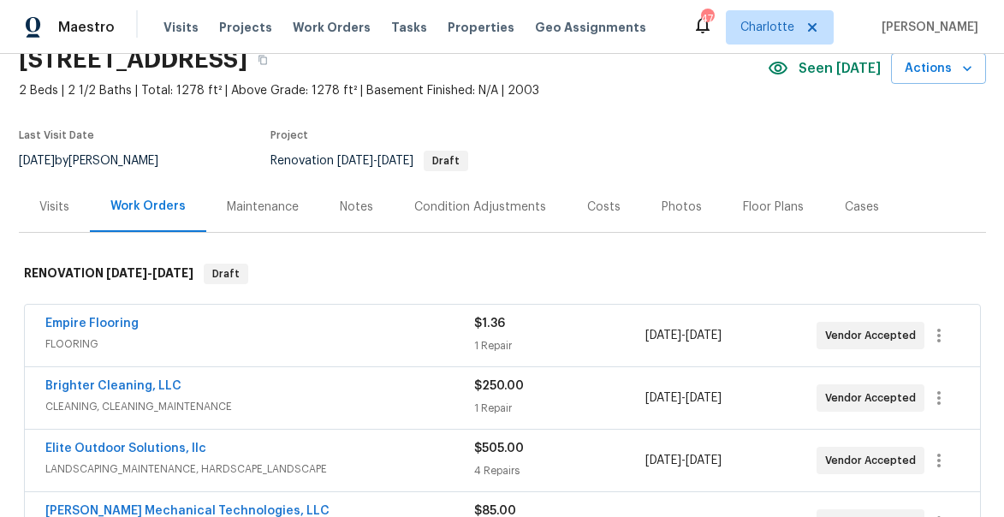
scroll to position [0, 0]
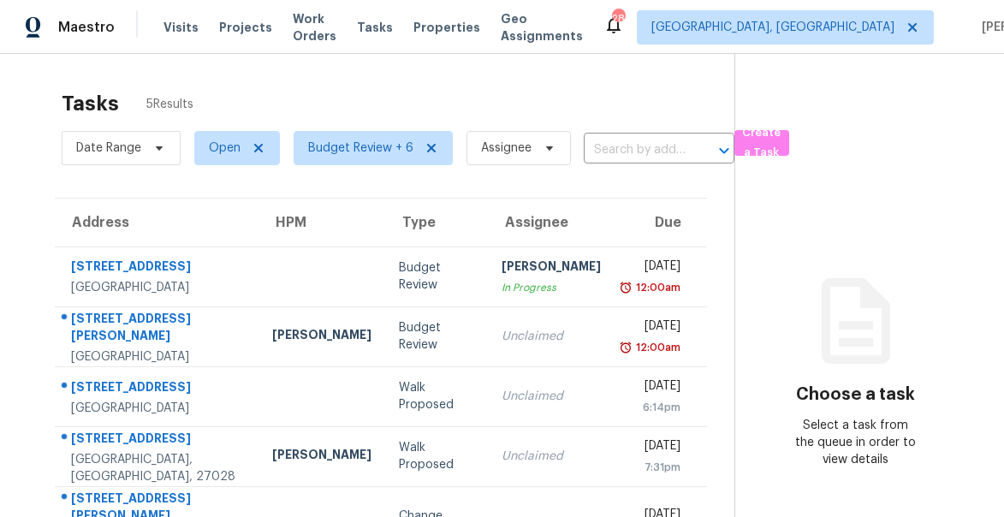
scroll to position [75, 0]
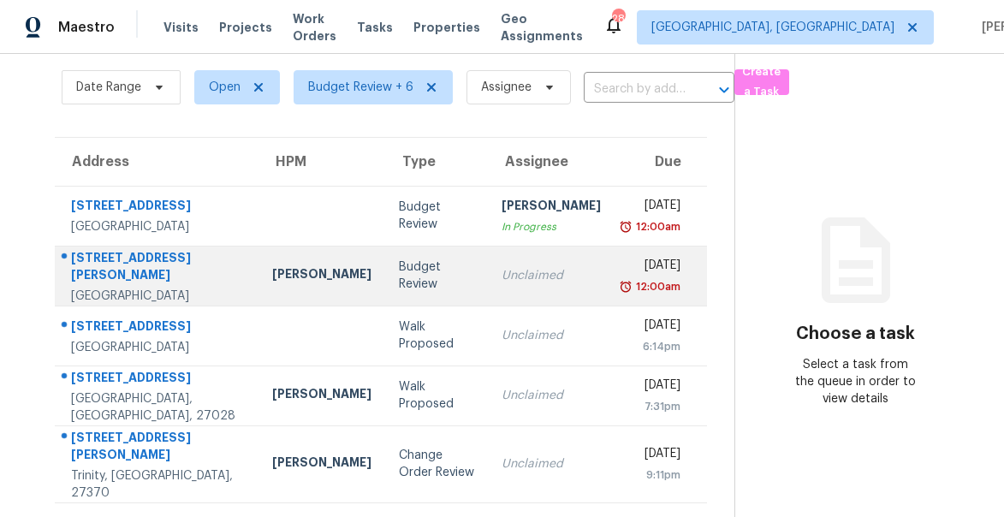
click at [639, 261] on div "Wed, Sep 17th 2025" at bounding box center [654, 267] width 52 height 21
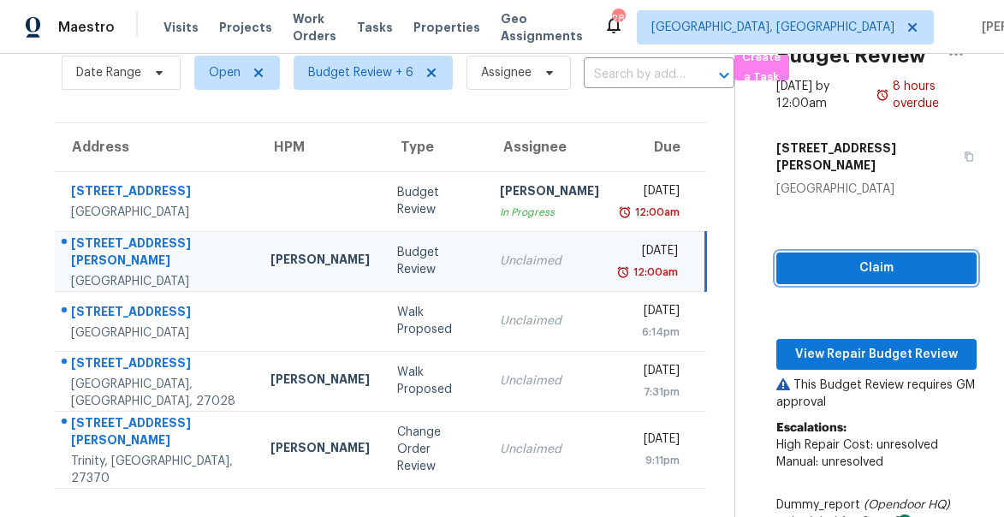
click at [871, 258] on span "Claim" at bounding box center [876, 268] width 173 height 21
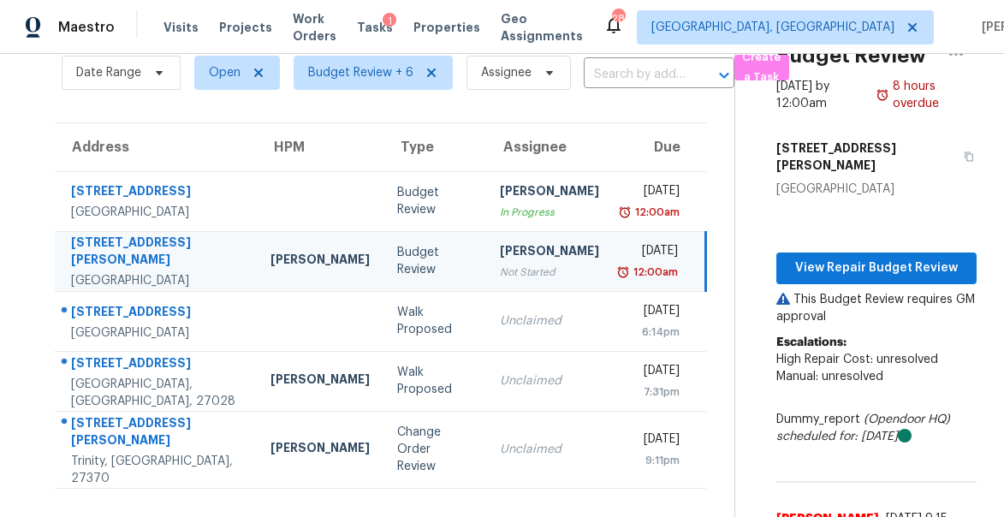
click at [874, 354] on span "High Repair Cost: unresolved" at bounding box center [857, 360] width 162 height 12
click at [839, 258] on span "View Repair Budget Review" at bounding box center [876, 268] width 173 height 21
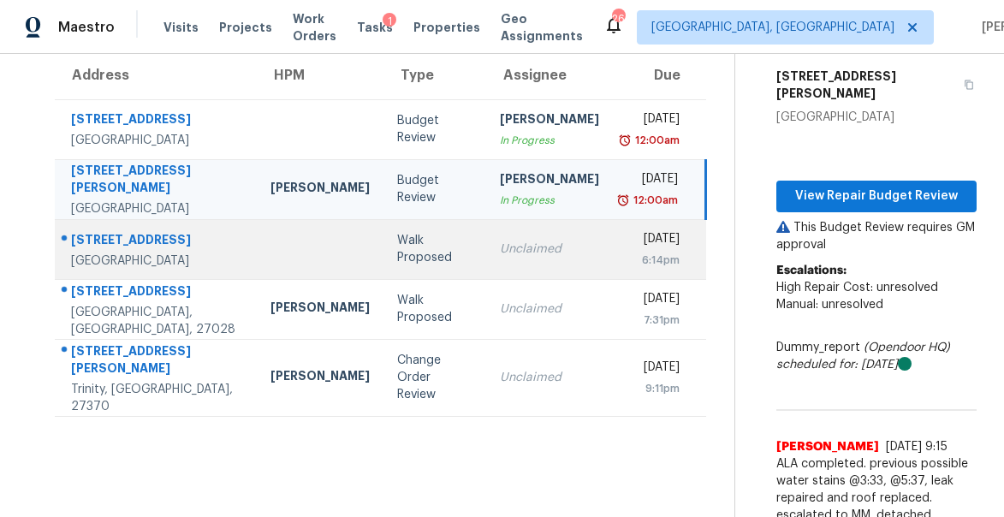
scroll to position [163, 0]
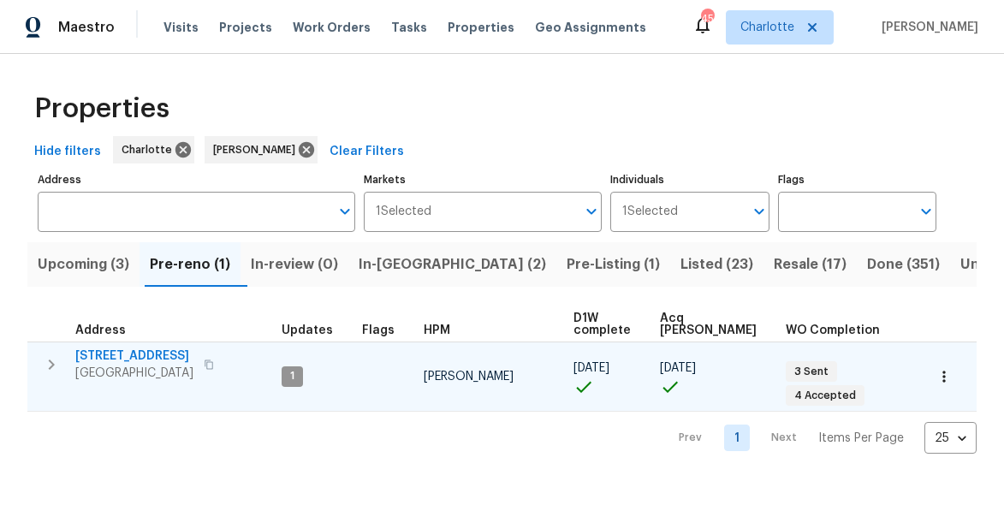
click at [46, 368] on icon "button" at bounding box center [51, 364] width 21 height 21
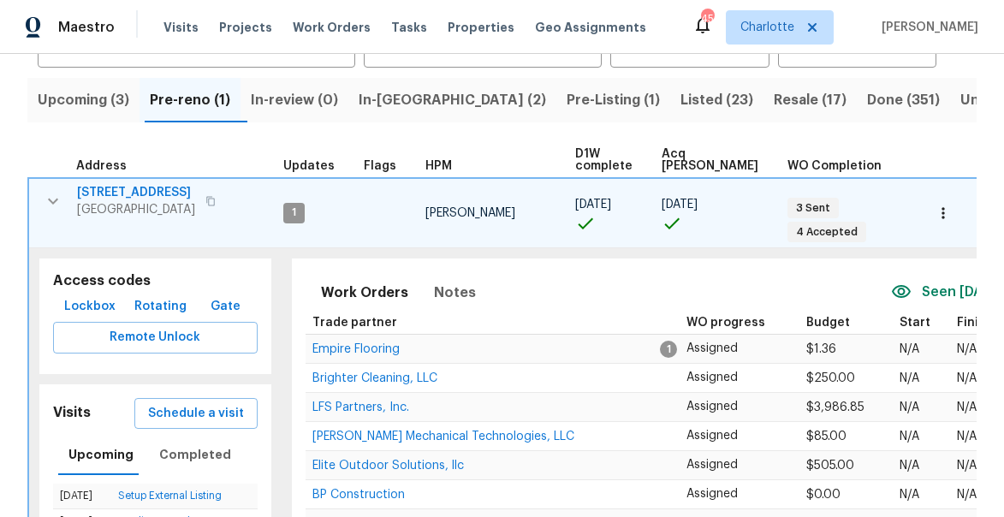
scroll to position [212, 0]
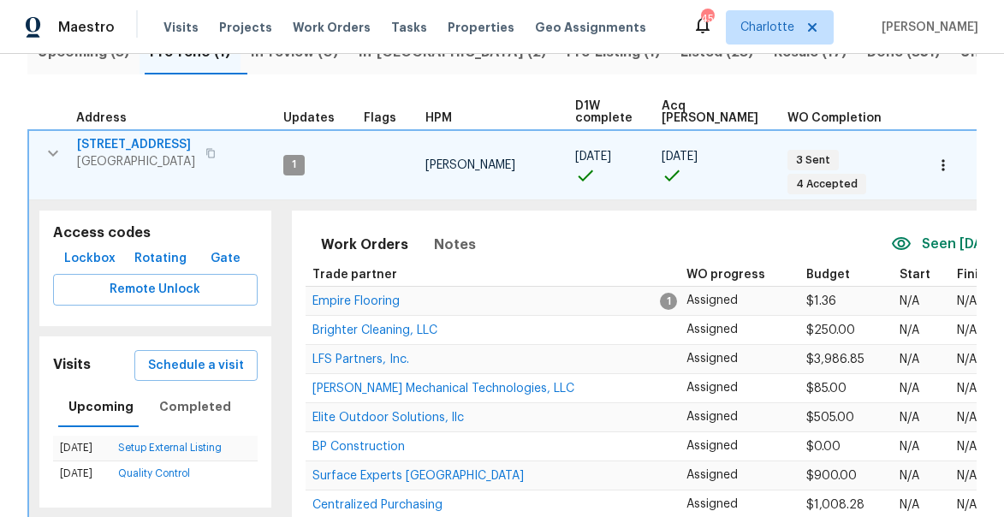
click at [87, 260] on span "Lockbox" at bounding box center [89, 258] width 51 height 21
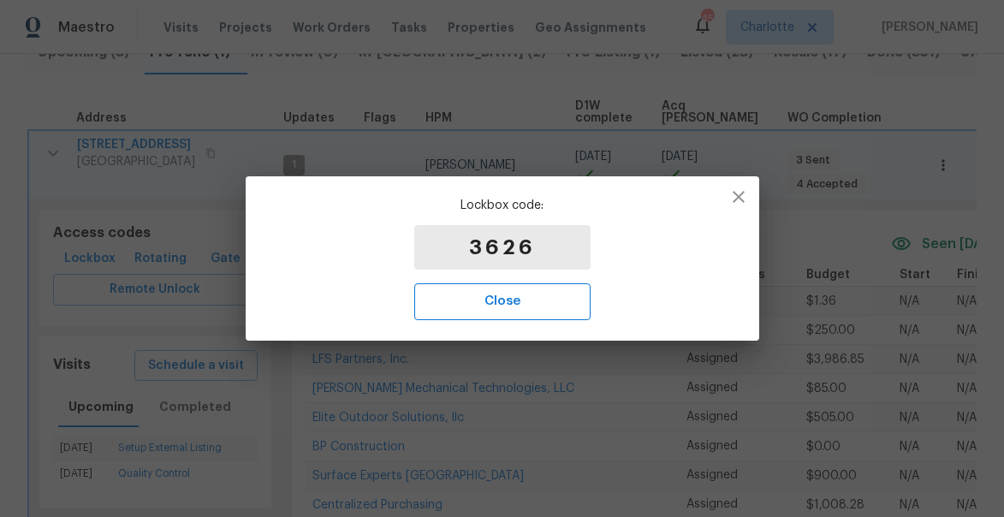
click at [472, 293] on span "Close" at bounding box center [502, 301] width 139 height 22
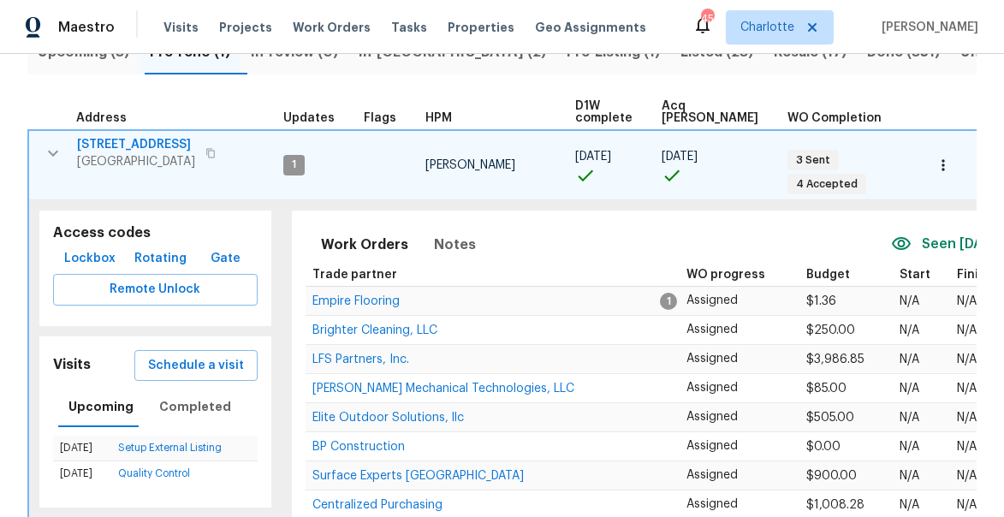
click at [52, 151] on icon "button" at bounding box center [53, 153] width 21 height 21
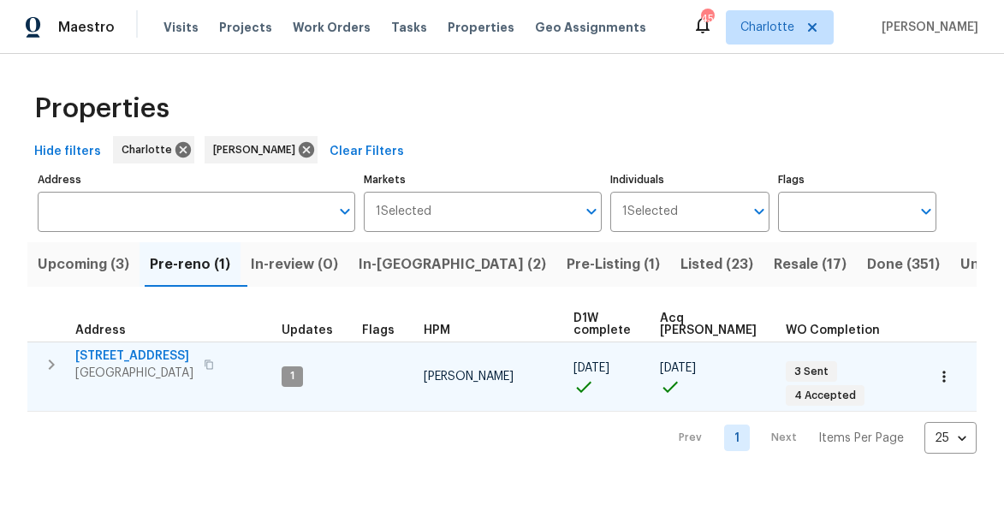
scroll to position [0, 0]
